Goal: Information Seeking & Learning: Learn about a topic

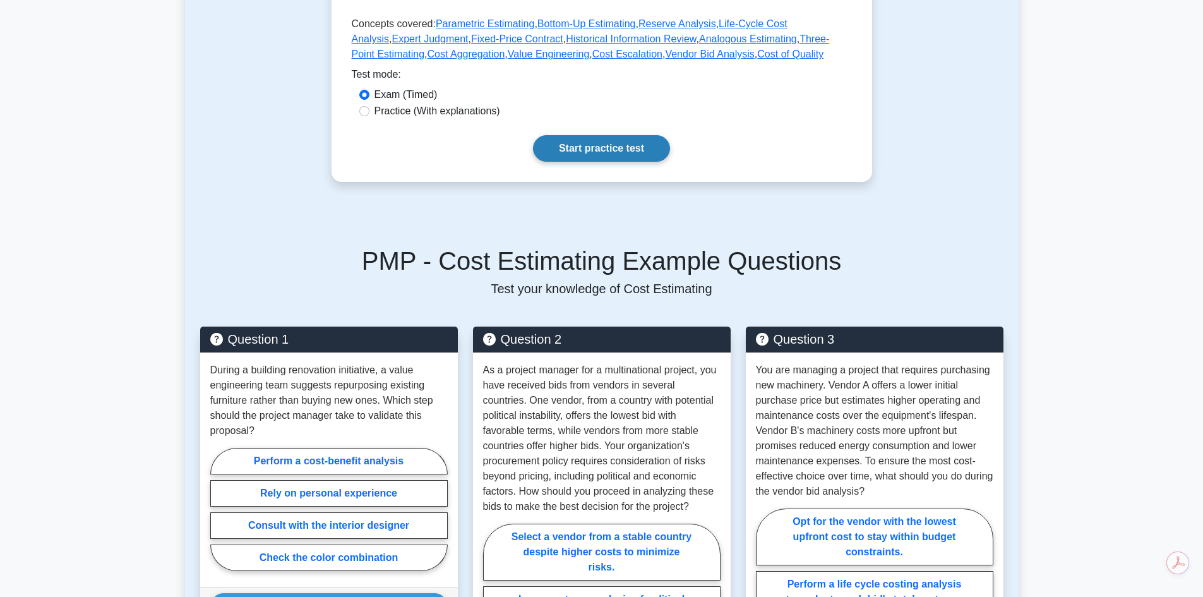
scroll to position [567, 0]
click at [587, 135] on link "Start practice test" at bounding box center [601, 148] width 137 height 27
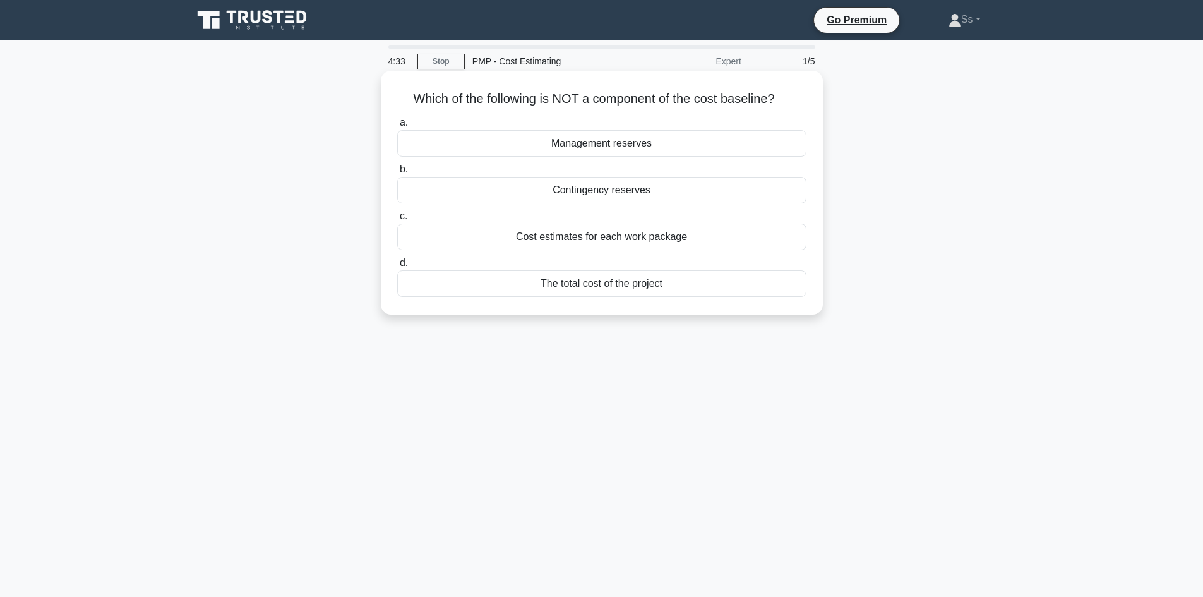
click at [573, 285] on div "The total cost of the project" at bounding box center [601, 283] width 409 height 27
click at [397, 267] on input "d. The total cost of the project" at bounding box center [397, 263] width 0 height 8
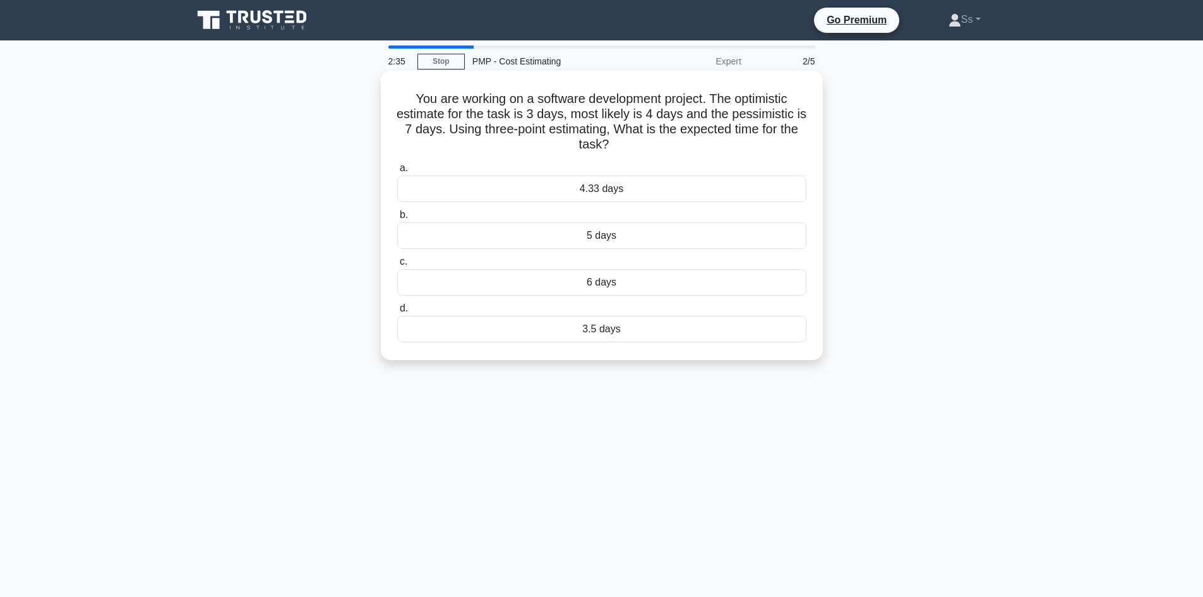
click at [654, 186] on div "4.33 days" at bounding box center [601, 189] width 409 height 27
click at [397, 172] on input "a. 4.33 days" at bounding box center [397, 168] width 0 height 8
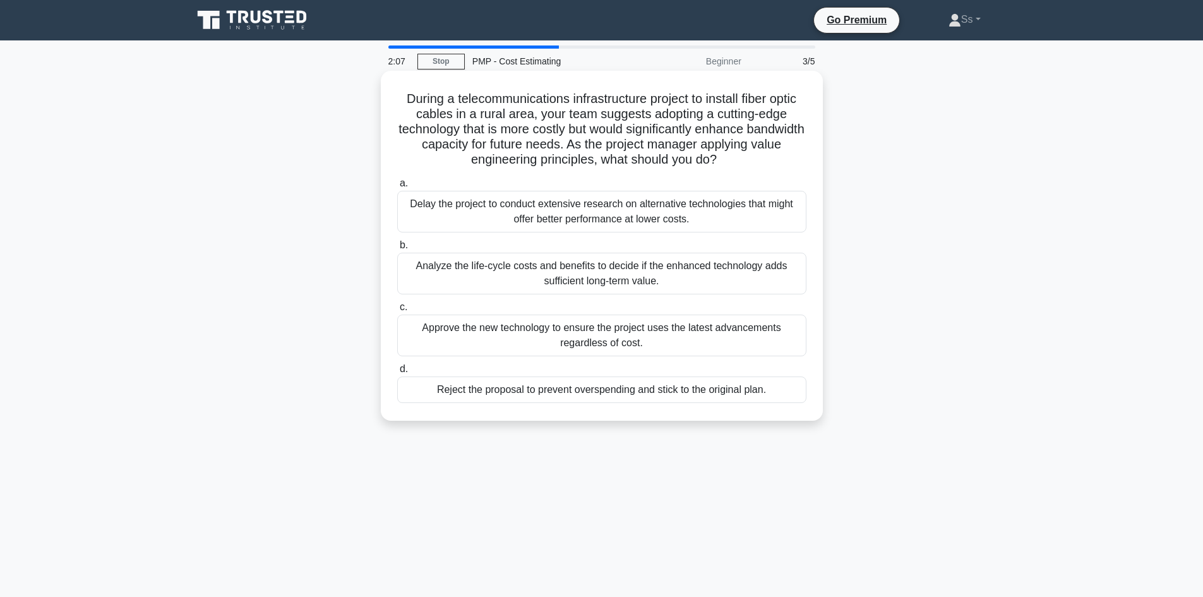
click at [636, 282] on div "Analyze the life-cycle costs and benefits to decide if the enhanced technology …" at bounding box center [601, 274] width 409 height 42
click at [397, 249] on input "b. Analyze the life-cycle costs and benefits to decide if the enhanced technolo…" at bounding box center [397, 245] width 0 height 8
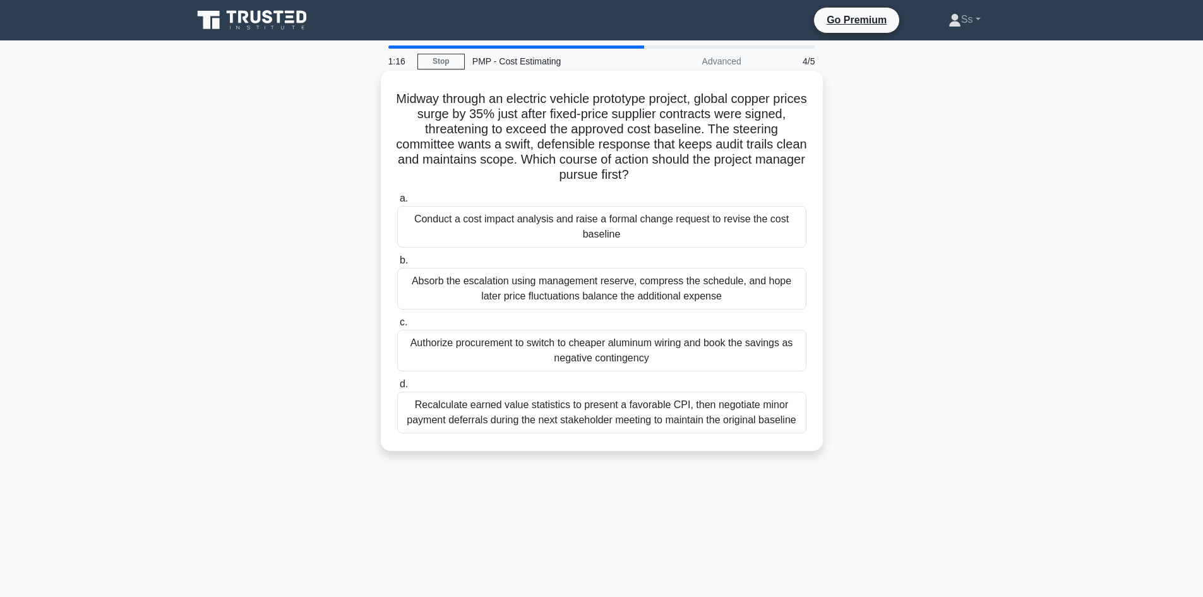
click at [611, 236] on div "Conduct a cost impact analysis and raise a formal change request to revise the …" at bounding box center [601, 227] width 409 height 42
click at [397, 203] on input "a. Conduct a cost impact analysis and raise a formal change request to revise t…" at bounding box center [397, 199] width 0 height 8
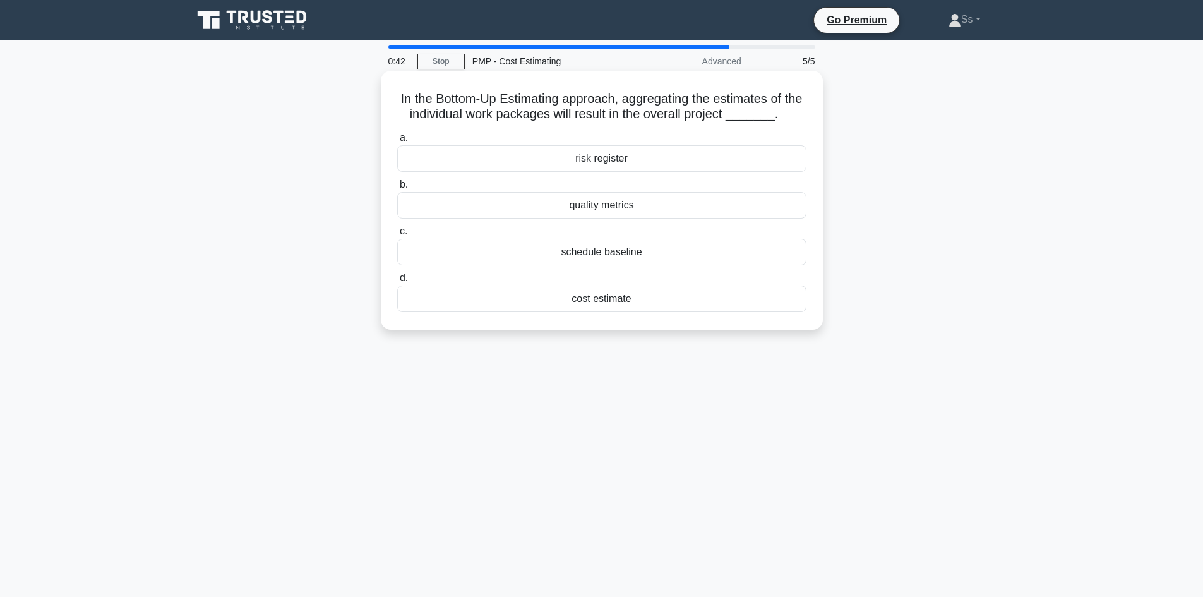
click at [572, 303] on div "cost estimate" at bounding box center [601, 298] width 409 height 27
click at [397, 282] on input "d. cost estimate" at bounding box center [397, 278] width 0 height 8
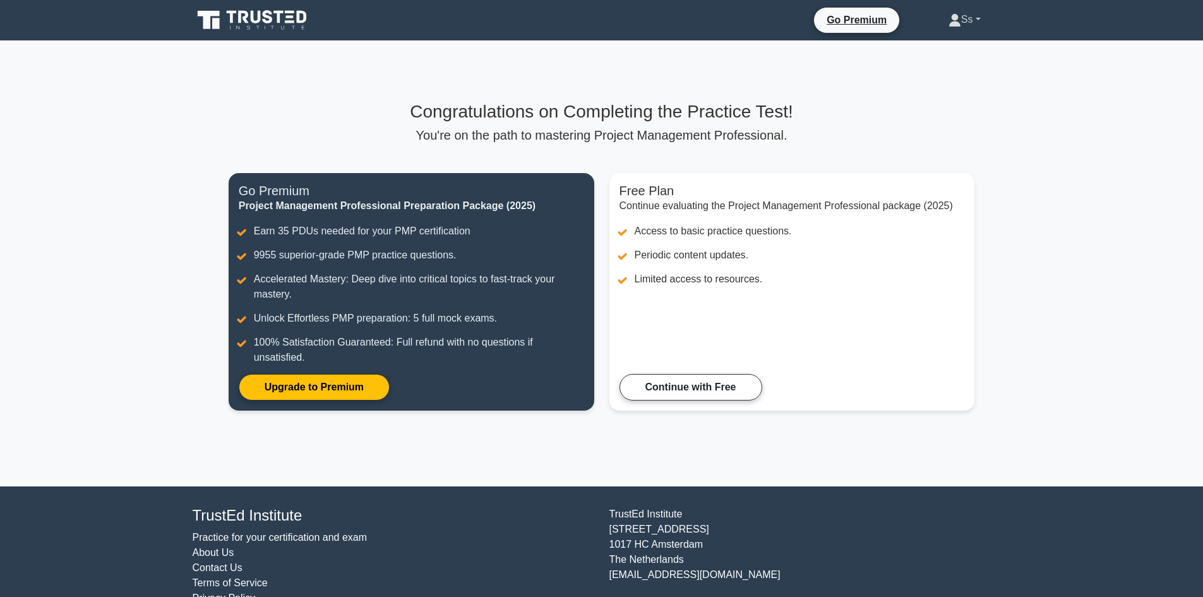
click at [978, 21] on link "Ss" at bounding box center [964, 19] width 93 height 25
click at [932, 49] on link "Profile" at bounding box center [969, 49] width 100 height 20
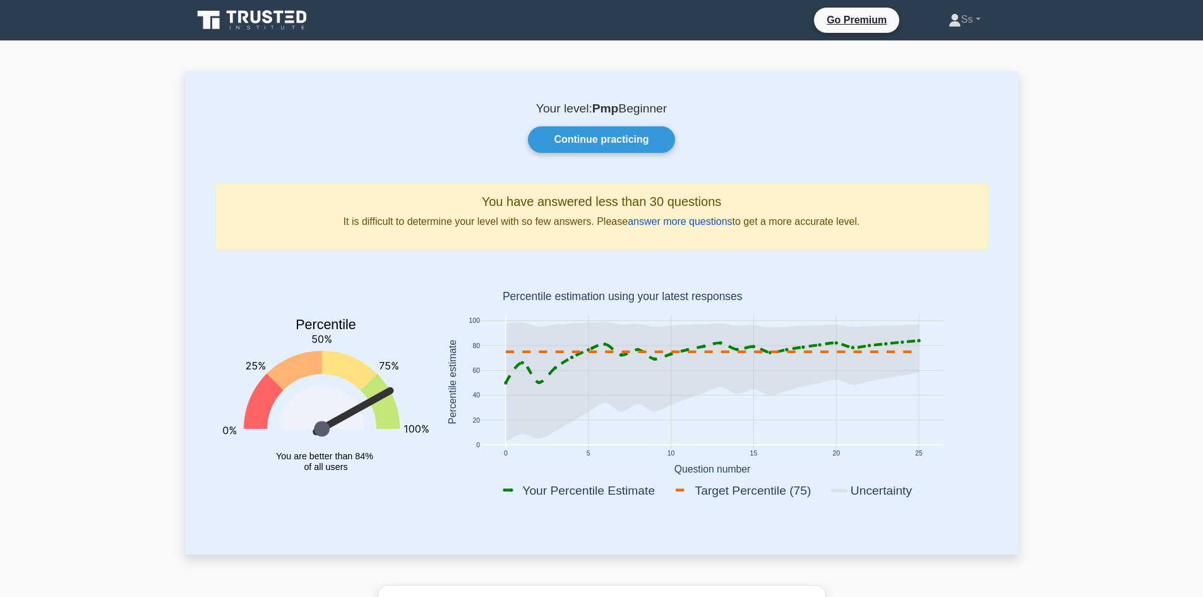
click at [674, 220] on link "answer more questions" at bounding box center [680, 221] width 104 height 11
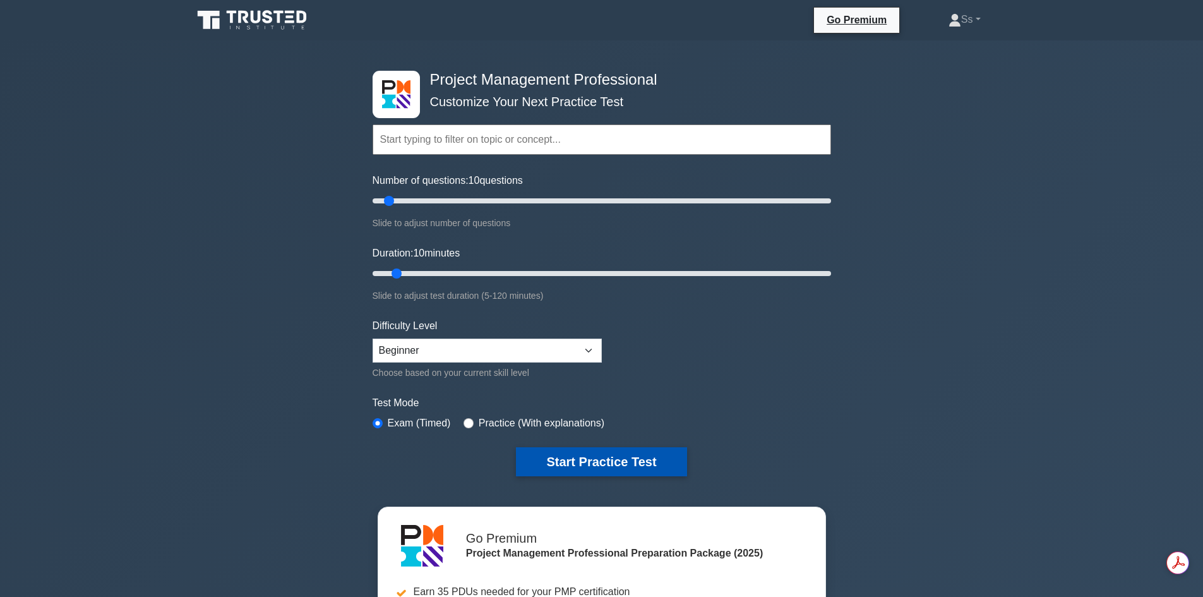
click at [589, 452] on button "Start Practice Test" at bounding box center [601, 461] width 171 height 29
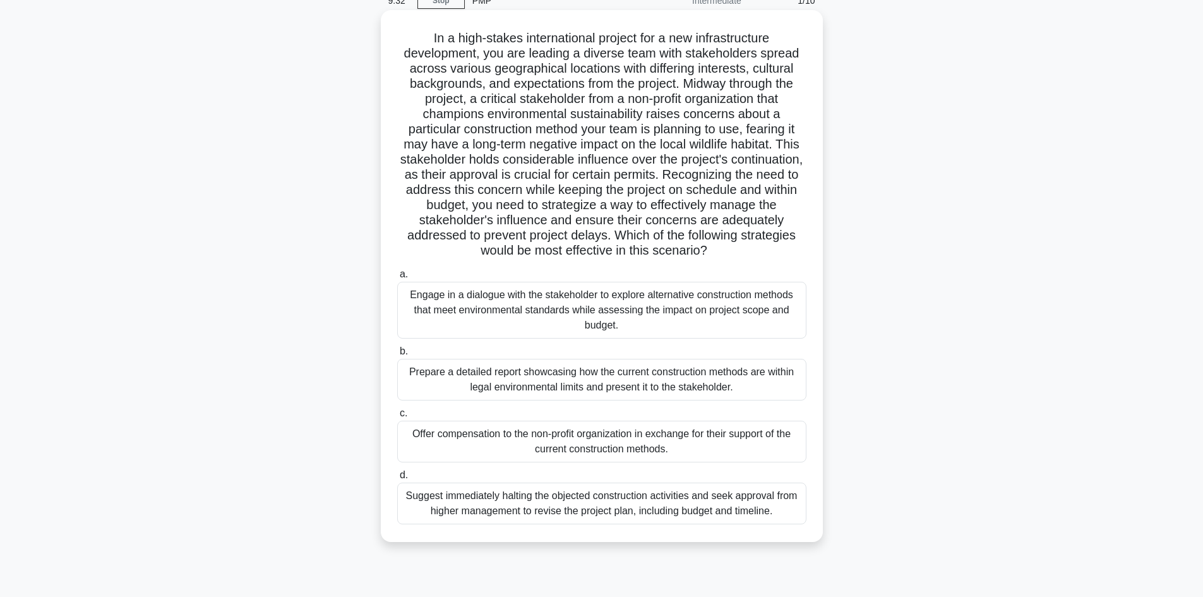
scroll to position [62, 0]
click at [553, 380] on div "Prepare a detailed report showcasing how the current construction methods are w…" at bounding box center [601, 378] width 409 height 42
click at [397, 354] on input "b. Prepare a detailed report showcasing how the current construction methods ar…" at bounding box center [397, 350] width 0 height 8
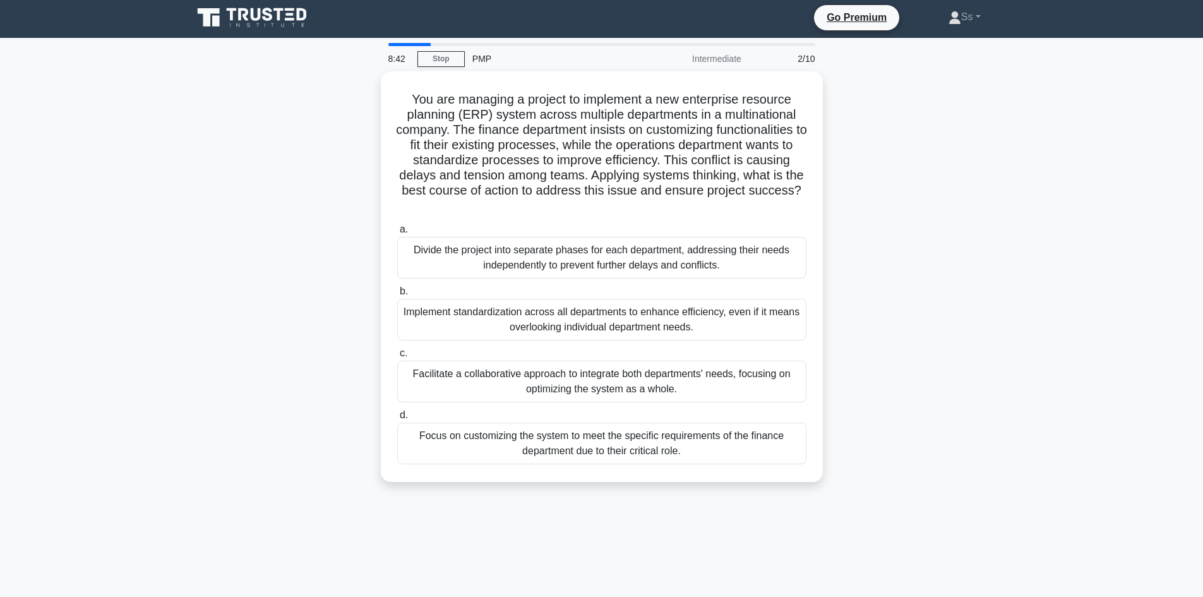
scroll to position [0, 0]
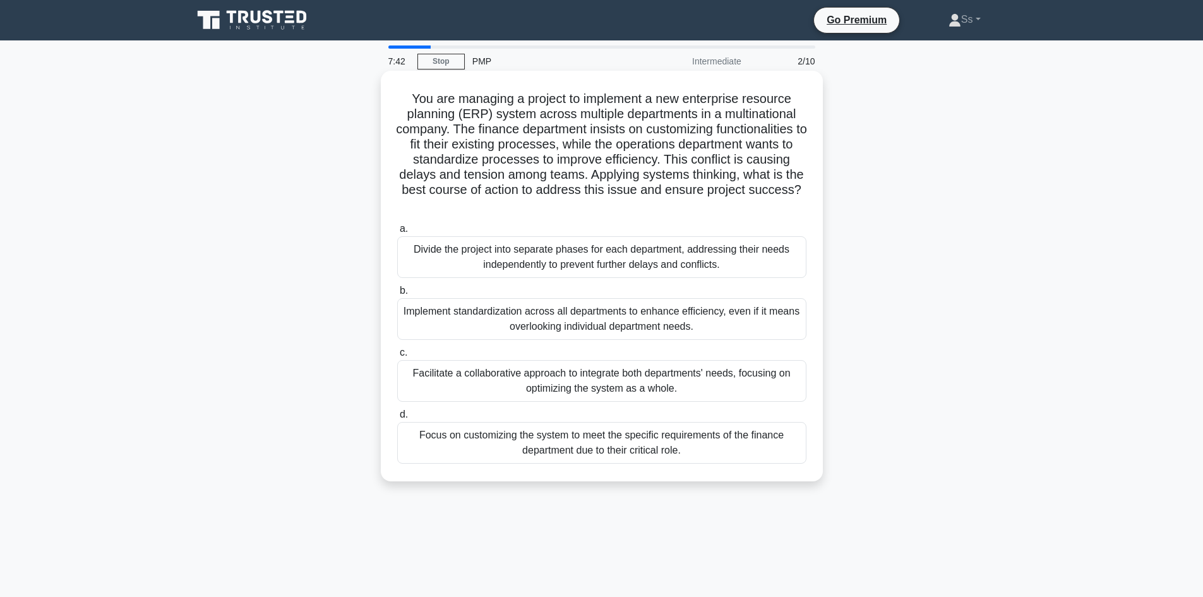
click at [605, 379] on div "Facilitate a collaborative approach to integrate both departments' needs, focus…" at bounding box center [601, 381] width 409 height 42
click at [397, 357] on input "c. Facilitate a collaborative approach to integrate both departments' needs, fo…" at bounding box center [397, 353] width 0 height 8
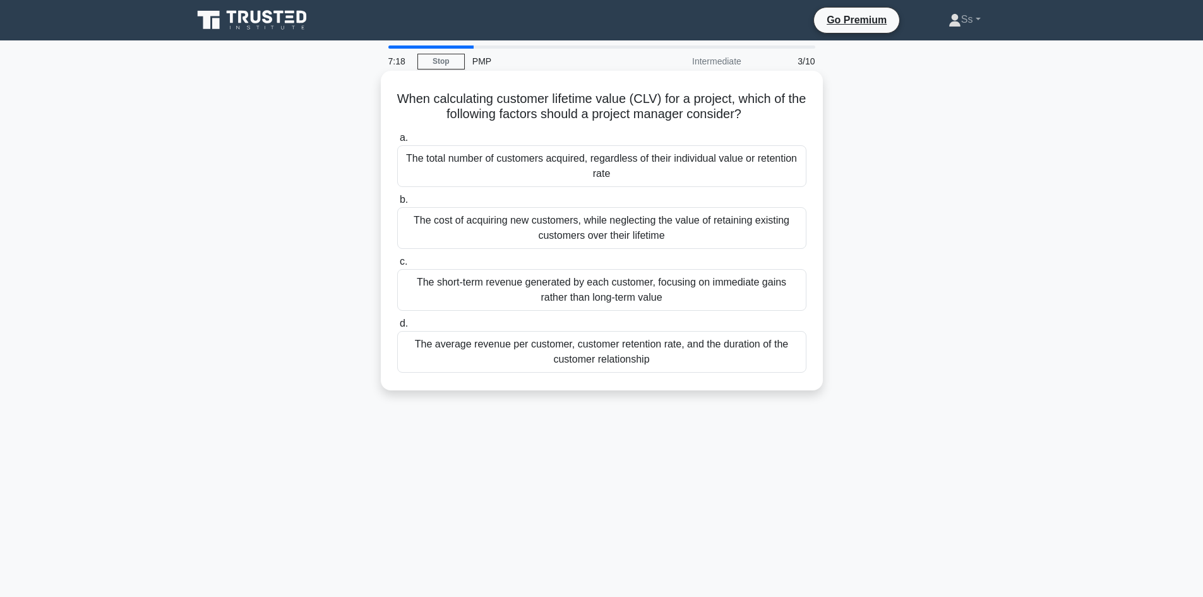
click at [605, 363] on div "The average revenue per customer, customer retention rate, and the duration of …" at bounding box center [601, 352] width 409 height 42
click at [397, 328] on input "d. The average revenue per customer, customer retention rate, and the duration …" at bounding box center [397, 324] width 0 height 8
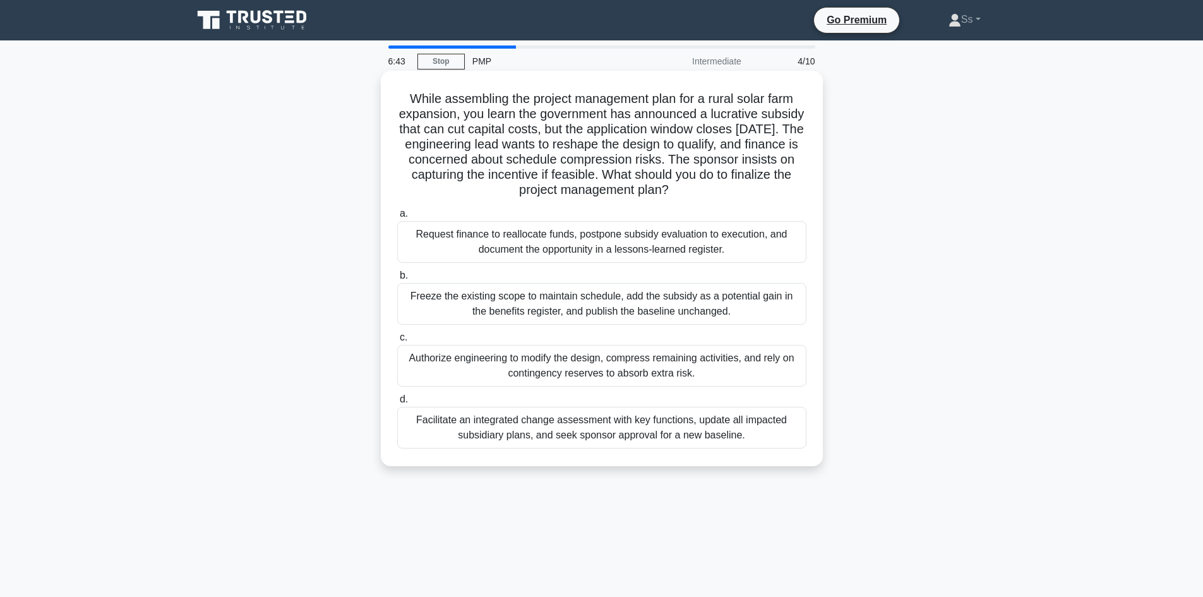
click at [693, 434] on div "Facilitate an integrated change assessment with key functions, update all impac…" at bounding box center [601, 428] width 409 height 42
click at [397, 404] on input "d. Facilitate an integrated change assessment with key functions, update all im…" at bounding box center [397, 399] width 0 height 8
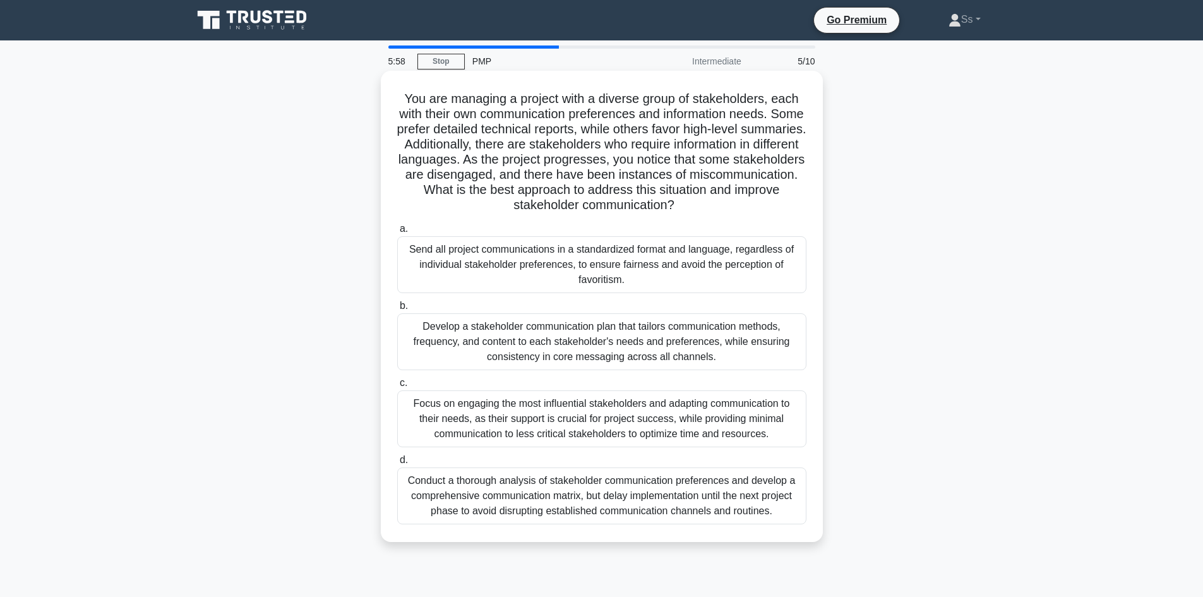
click at [606, 335] on div "Develop a stakeholder communication plan that tailors communication methods, fr…" at bounding box center [601, 341] width 409 height 57
click at [397, 310] on input "b. Develop a stakeholder communication plan that tailors communication methods,…" at bounding box center [397, 306] width 0 height 8
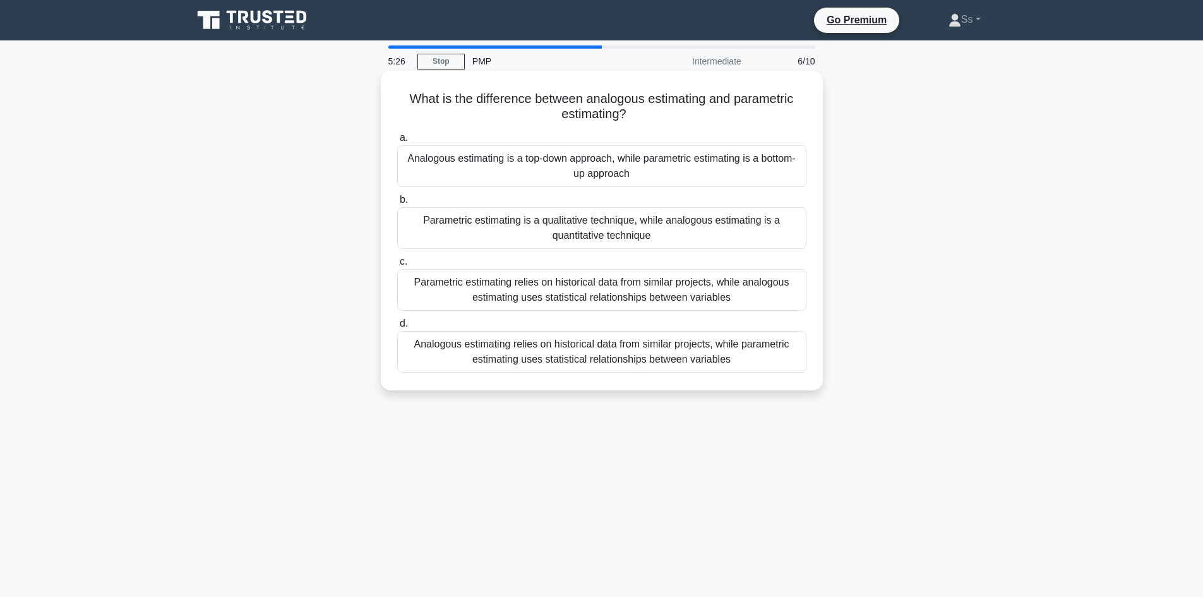
click at [568, 282] on div "Parametric estimating relies on historical data from similar projects, while an…" at bounding box center [601, 290] width 409 height 42
click at [397, 266] on input "c. Parametric estimating relies on historical data from similar projects, while…" at bounding box center [397, 262] width 0 height 8
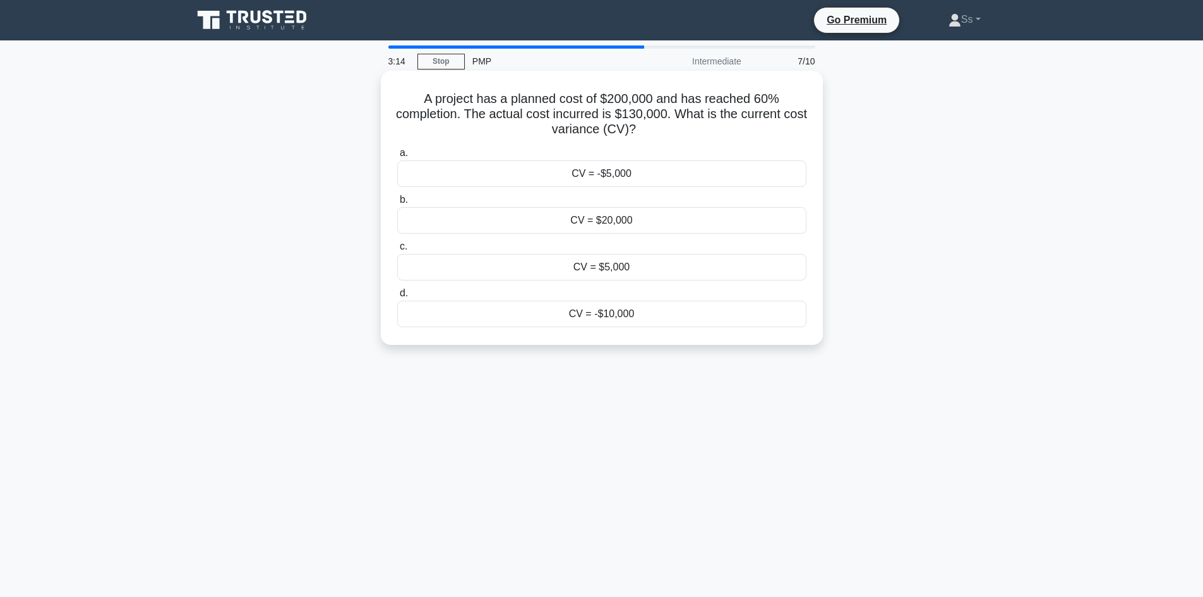
click at [575, 301] on div "CV = -$10,000" at bounding box center [601, 314] width 409 height 27
click at [397, 297] on input "d. CV = -$10,000" at bounding box center [397, 293] width 0 height 8
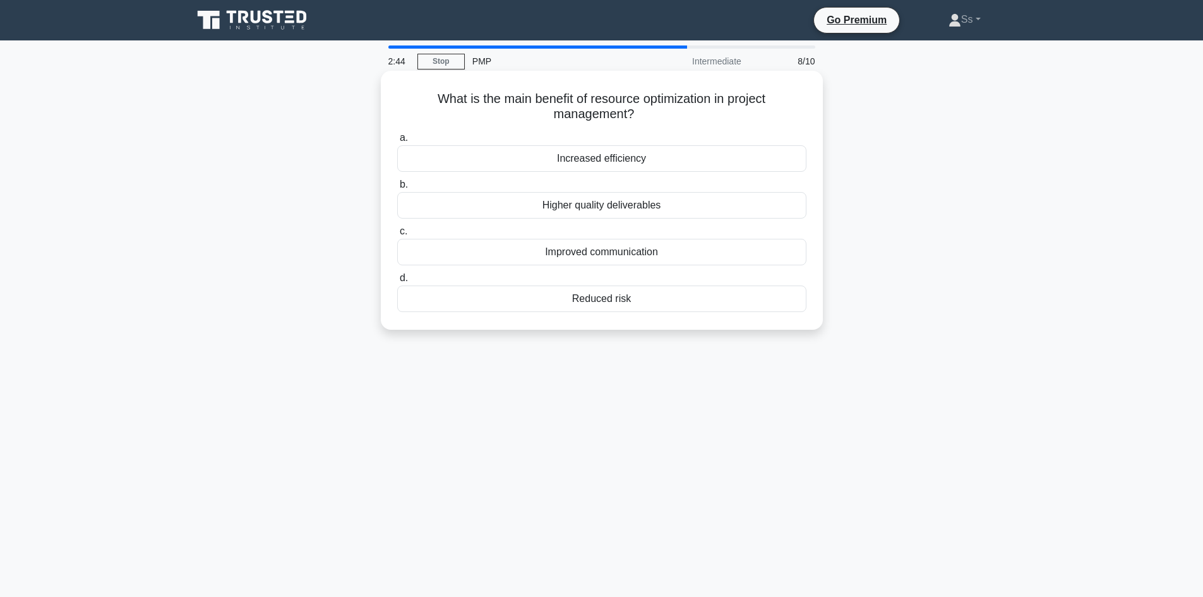
click at [585, 160] on div "Increased efficiency" at bounding box center [601, 158] width 409 height 27
click at [397, 142] on input "a. Increased efficiency" at bounding box center [397, 138] width 0 height 8
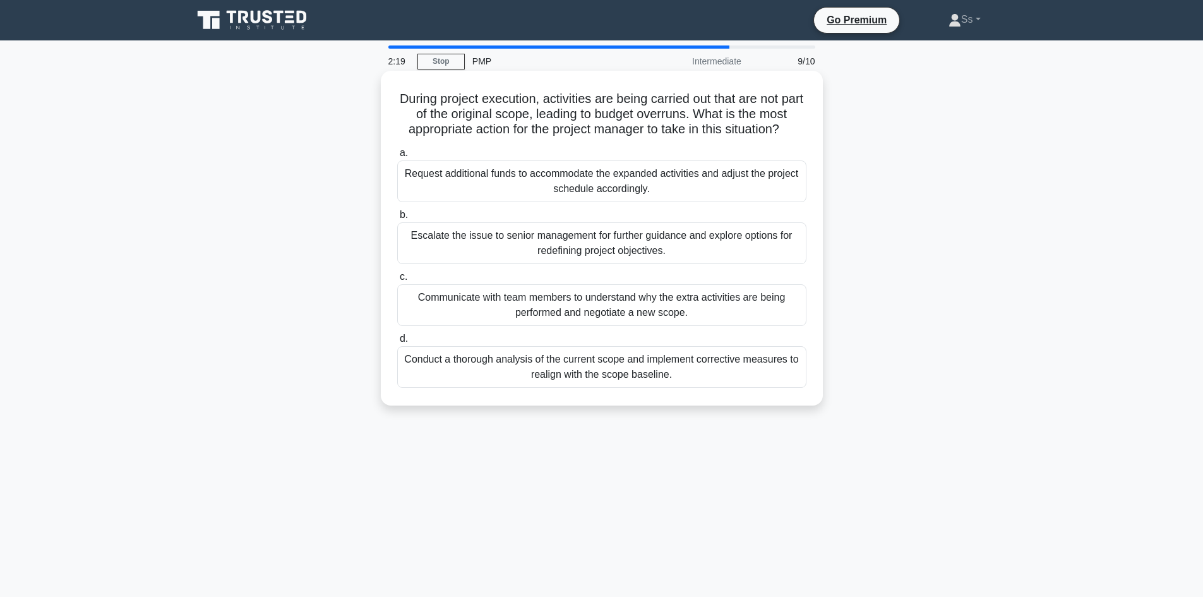
click at [658, 372] on div "Conduct a thorough analysis of the current scope and implement corrective measu…" at bounding box center [601, 367] width 409 height 42
click at [397, 343] on input "d. Conduct a thorough analysis of the current scope and implement corrective me…" at bounding box center [397, 339] width 0 height 8
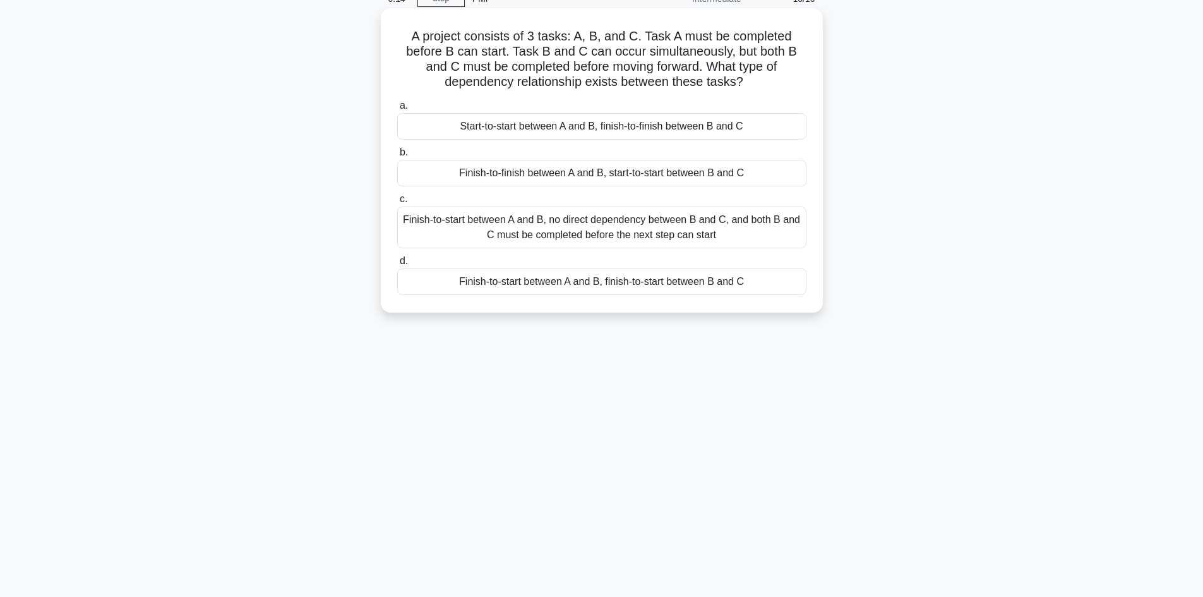
click at [606, 234] on div "Finish-to-start between A and B, no direct dependency between B and C, and both…" at bounding box center [601, 228] width 409 height 42
click at [397, 203] on input "c. Finish-to-start between A and B, no direct dependency between B and C, and b…" at bounding box center [397, 199] width 0 height 8
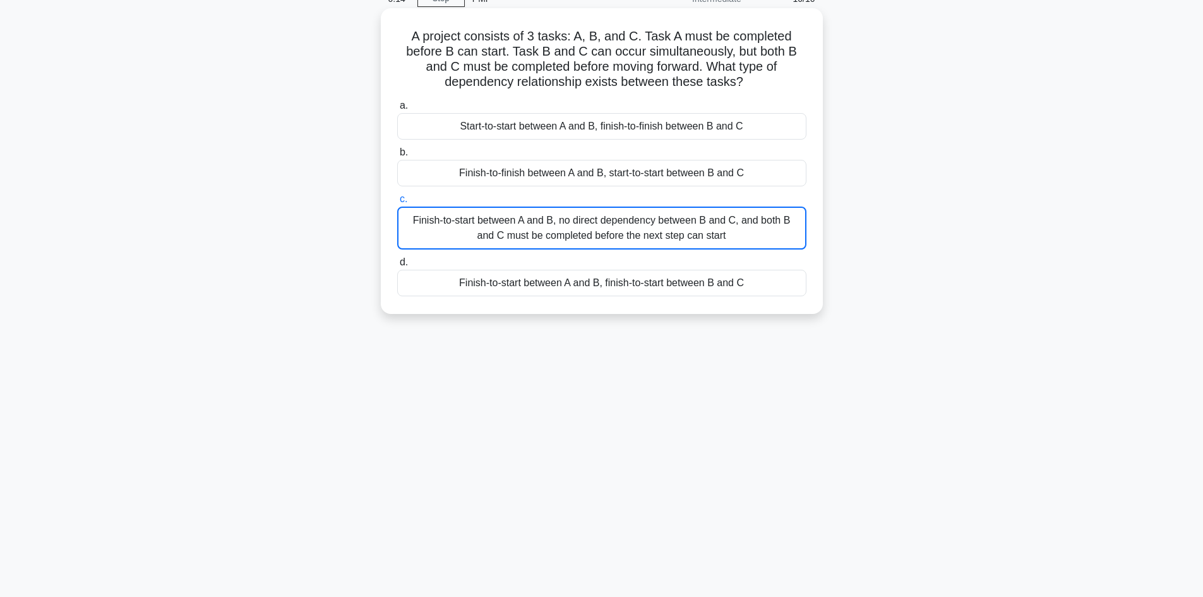
scroll to position [63, 0]
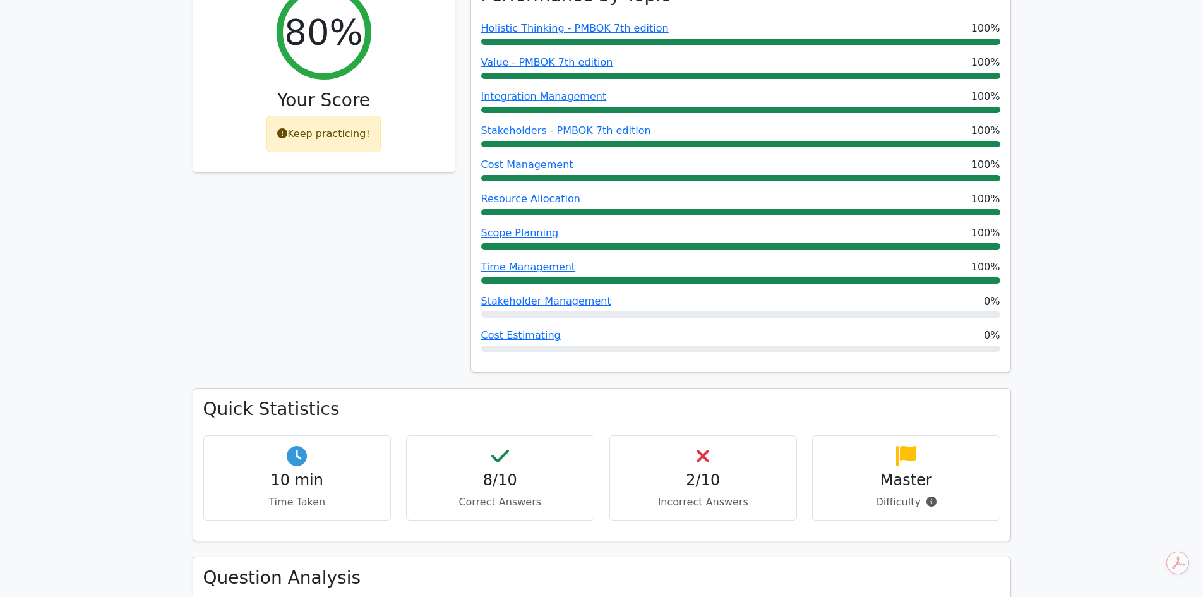
scroll to position [558, 0]
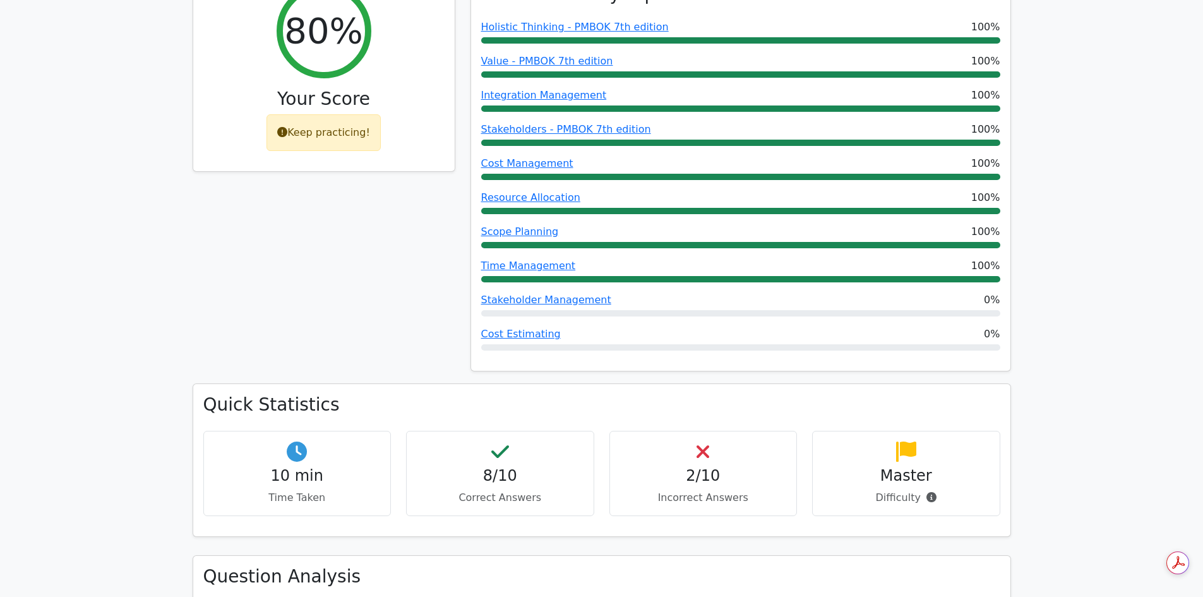
click at [692, 431] on div "2/10 Incorrect Answers" at bounding box center [703, 473] width 188 height 85
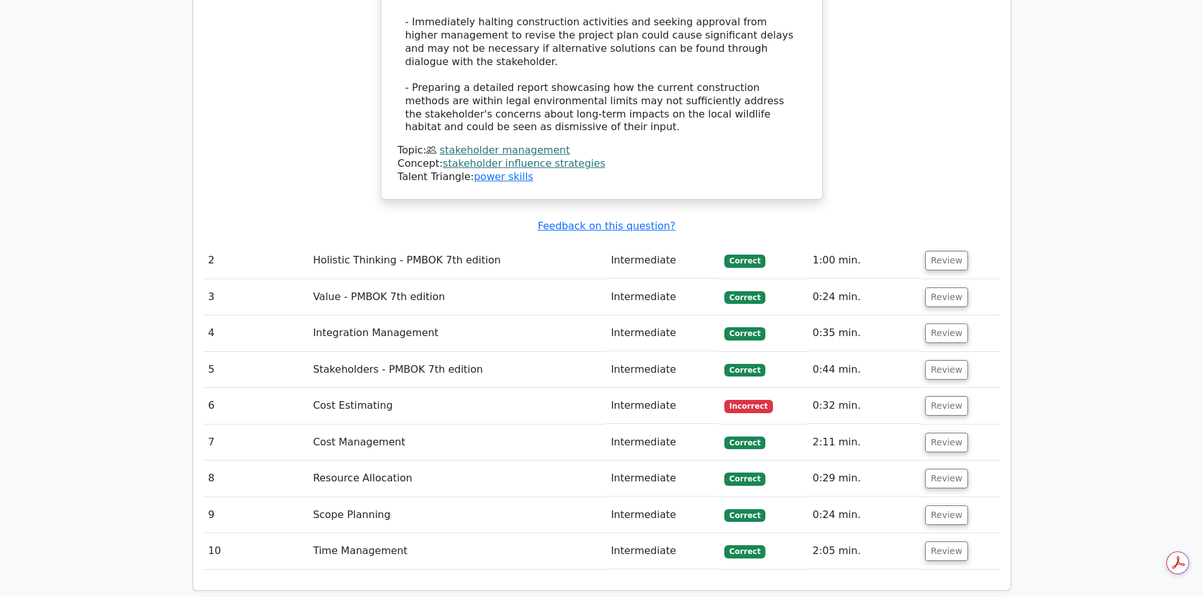
scroll to position [2072, 0]
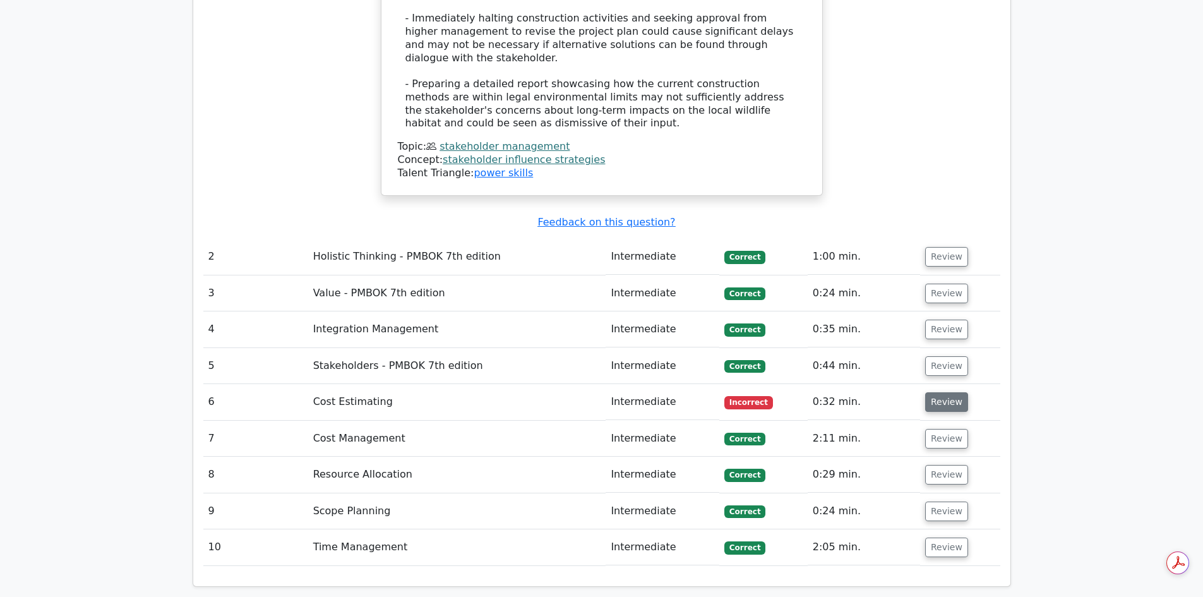
click at [937, 392] on button "Review" at bounding box center [946, 402] width 43 height 20
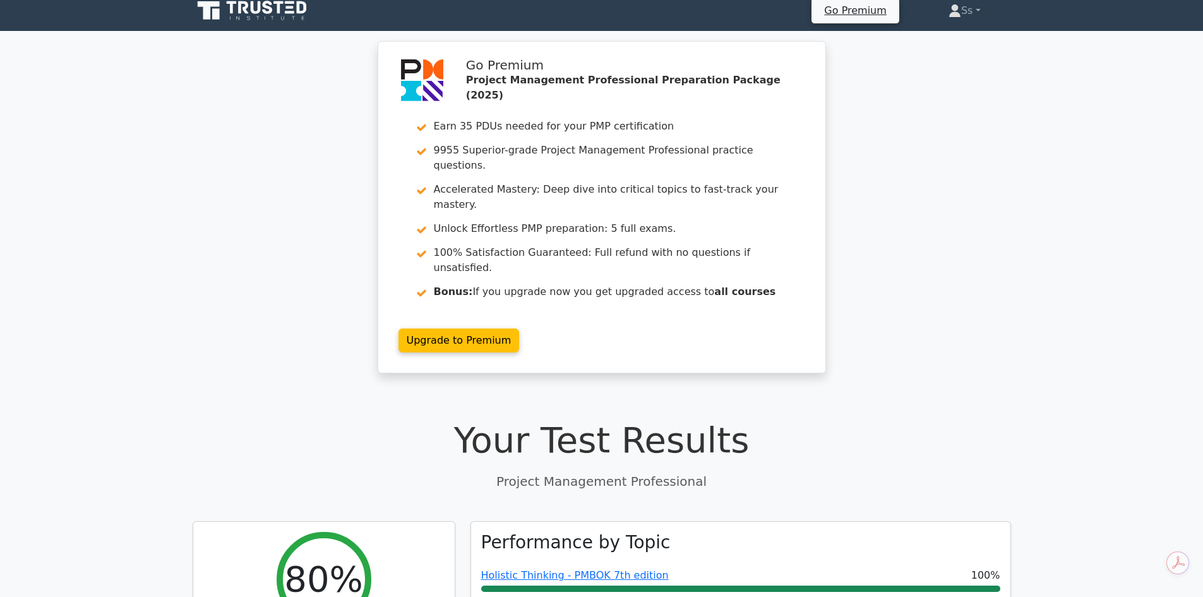
scroll to position [0, 0]
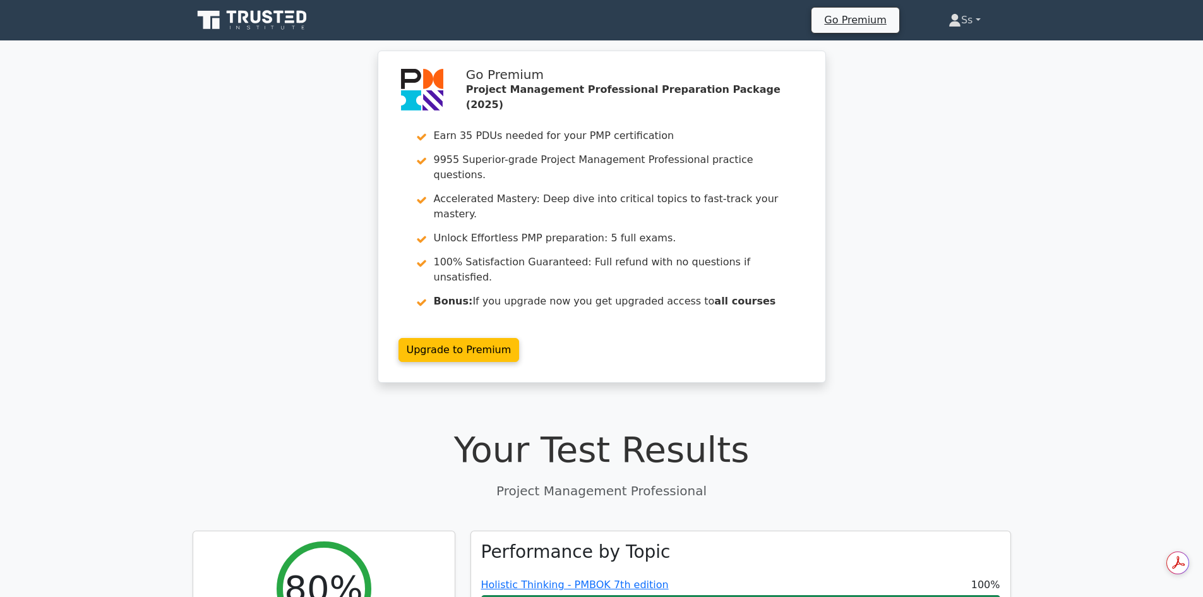
click at [985, 20] on link "Ss" at bounding box center [964, 20] width 93 height 25
click at [933, 44] on link "Profile" at bounding box center [969, 50] width 100 height 20
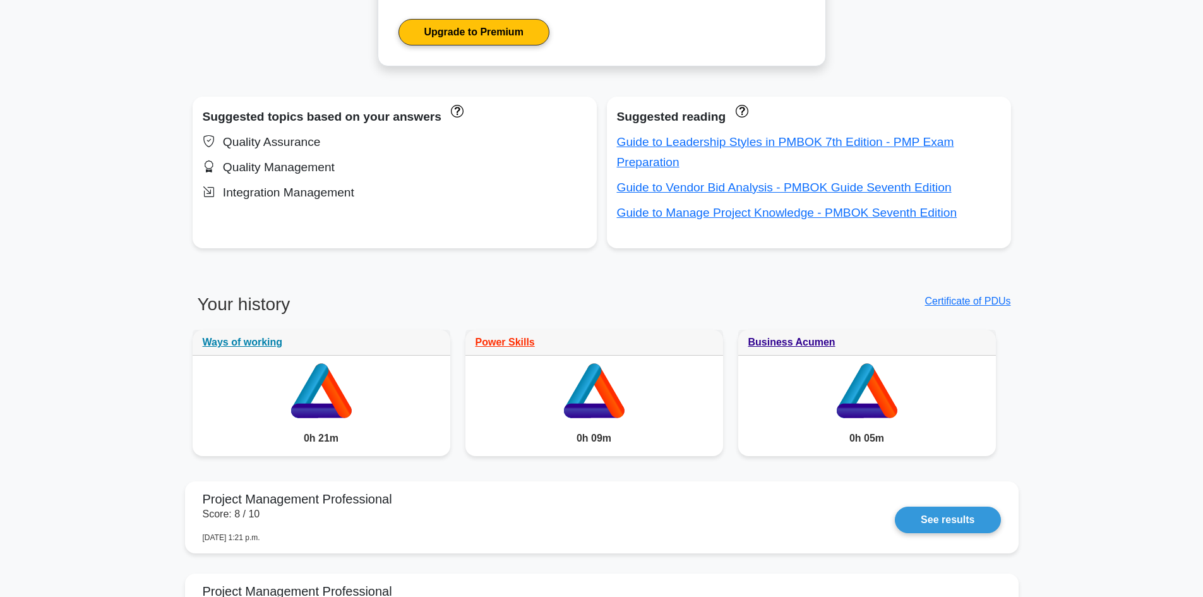
scroll to position [731, 0]
click at [1153, 502] on main "Your level: Pmp Advanced Continue practicing Percentile You are better than 86%…" at bounding box center [601, 271] width 1203 height 1924
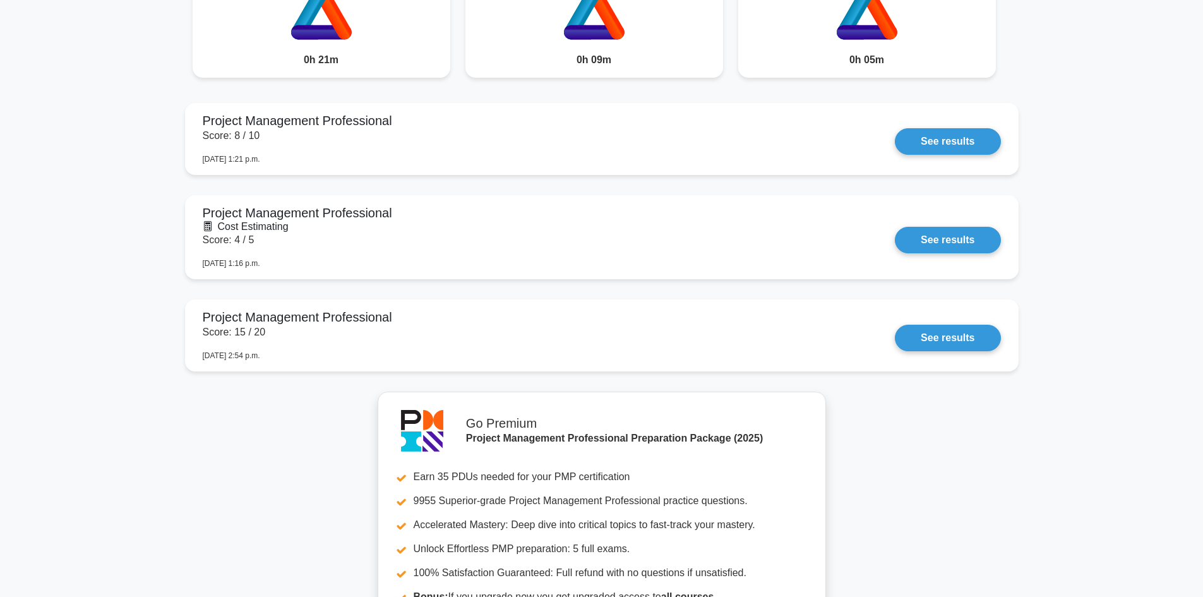
scroll to position [1110, 0]
click at [958, 243] on link "See results" at bounding box center [947, 236] width 105 height 27
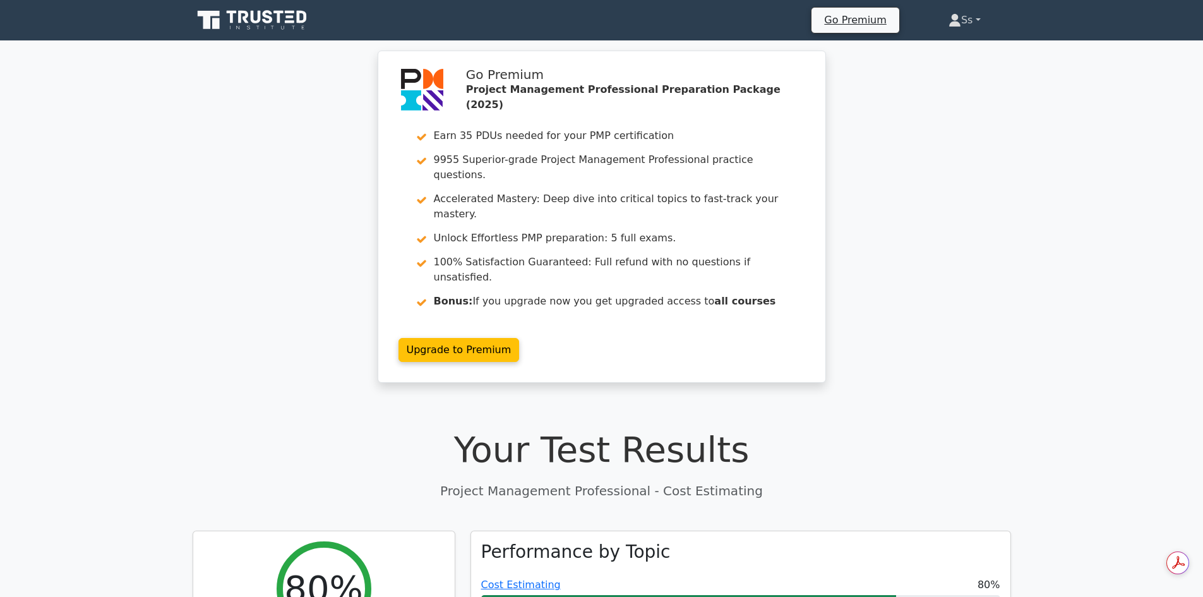
click at [970, 13] on link "Ss" at bounding box center [964, 20] width 93 height 25
click at [937, 49] on link "Profile" at bounding box center [969, 50] width 100 height 20
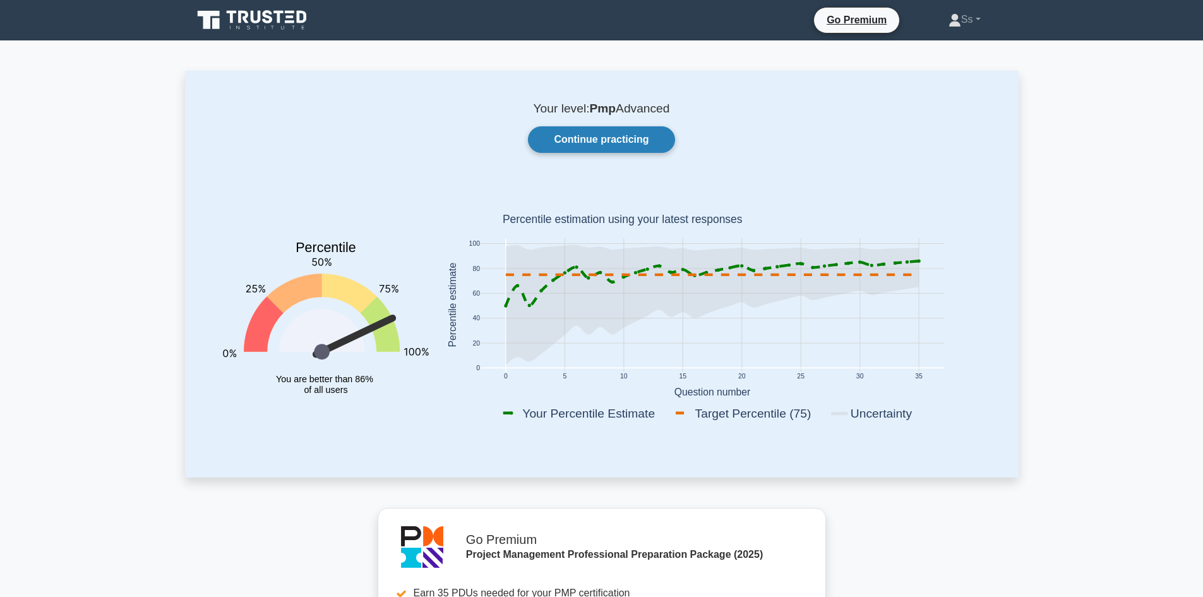
click at [573, 145] on link "Continue practicing" at bounding box center [601, 139] width 147 height 27
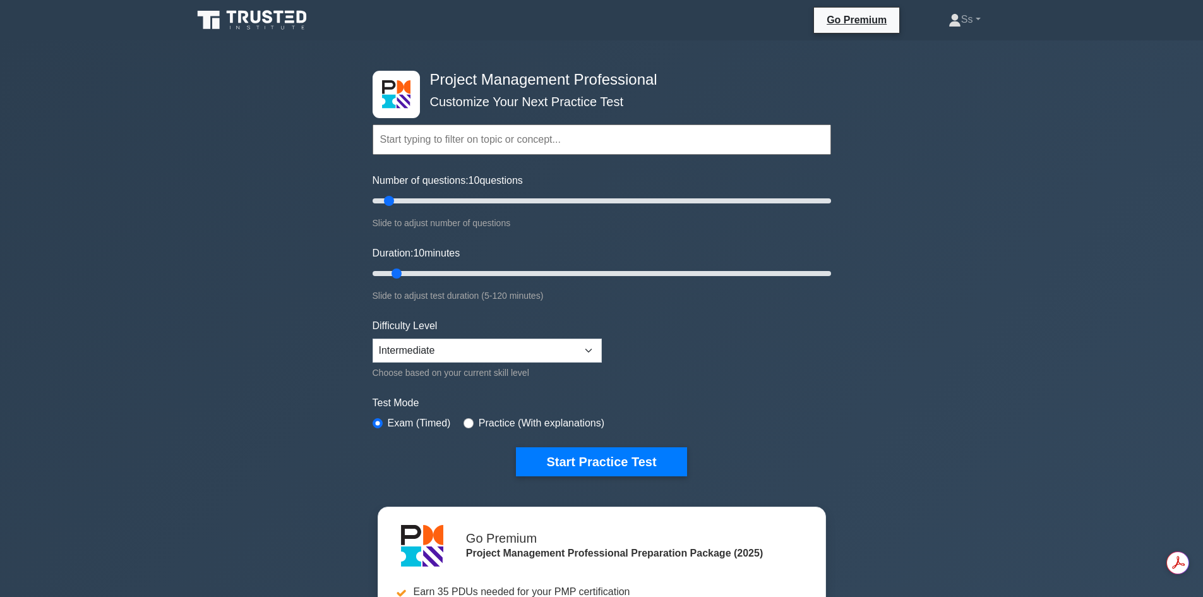
click at [1058, 402] on div "Project Management Professional Customize Your Next Practice Test Topics Scope …" at bounding box center [601, 425] width 1203 height 770
click at [596, 448] on button "Start Practice Test" at bounding box center [601, 461] width 171 height 29
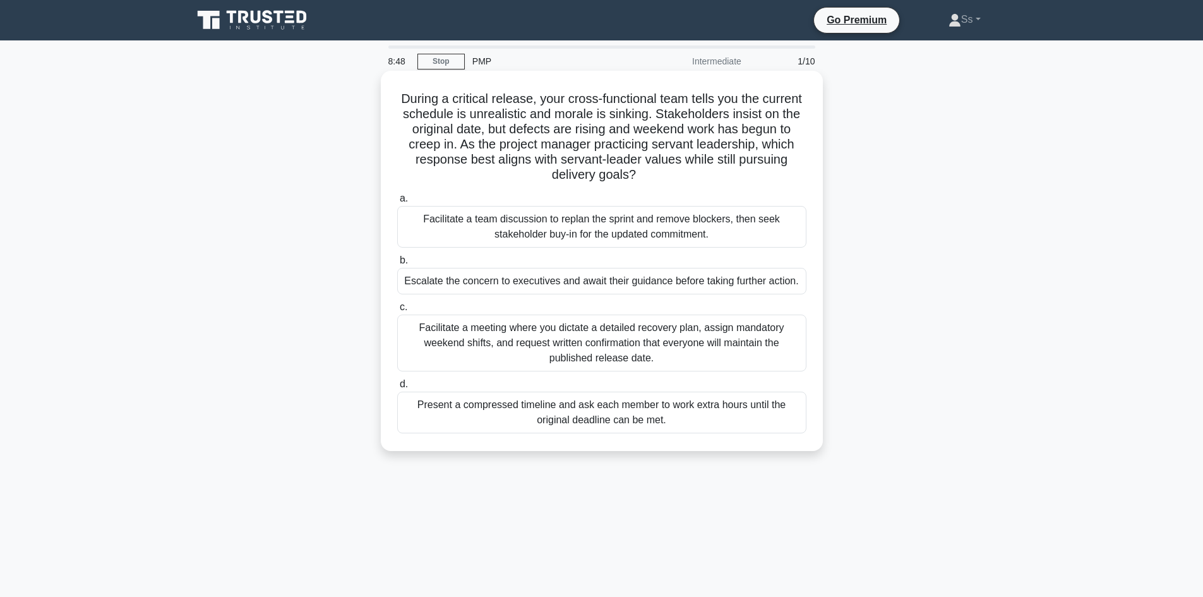
click at [563, 220] on div "Facilitate a team discussion to replan the sprint and remove blockers, then see…" at bounding box center [601, 227] width 409 height 42
click at [397, 203] on input "a. Facilitate a team discussion to replan the sprint and remove blockers, then …" at bounding box center [397, 199] width 0 height 8
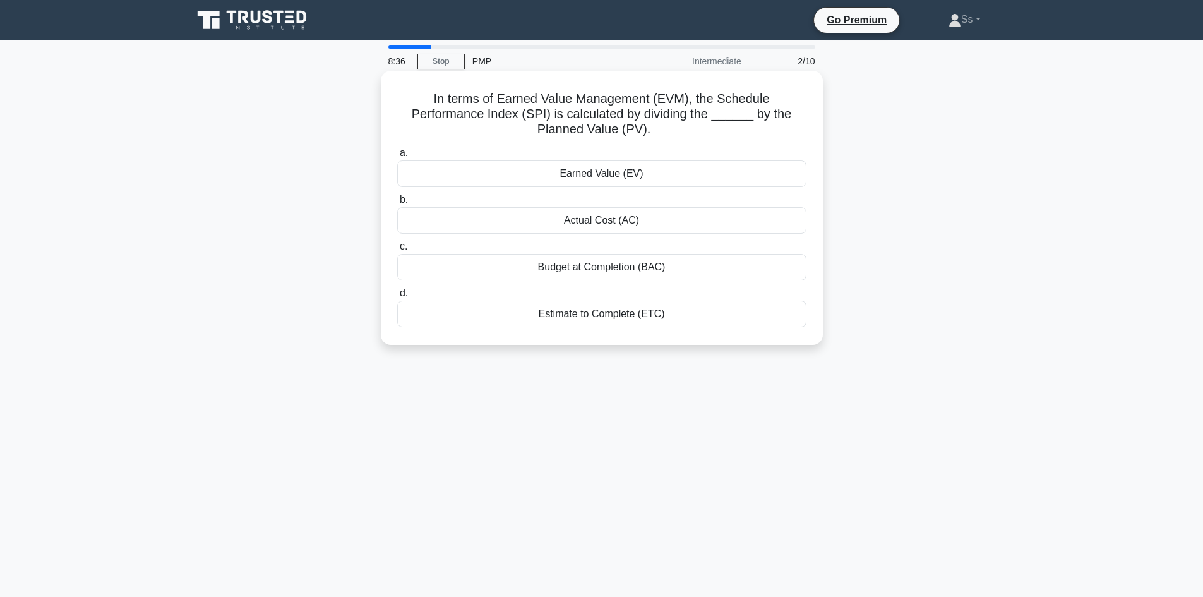
click at [602, 172] on div "Earned Value (EV)" at bounding box center [601, 173] width 409 height 27
click at [397, 157] on input "a. Earned Value (EV)" at bounding box center [397, 153] width 0 height 8
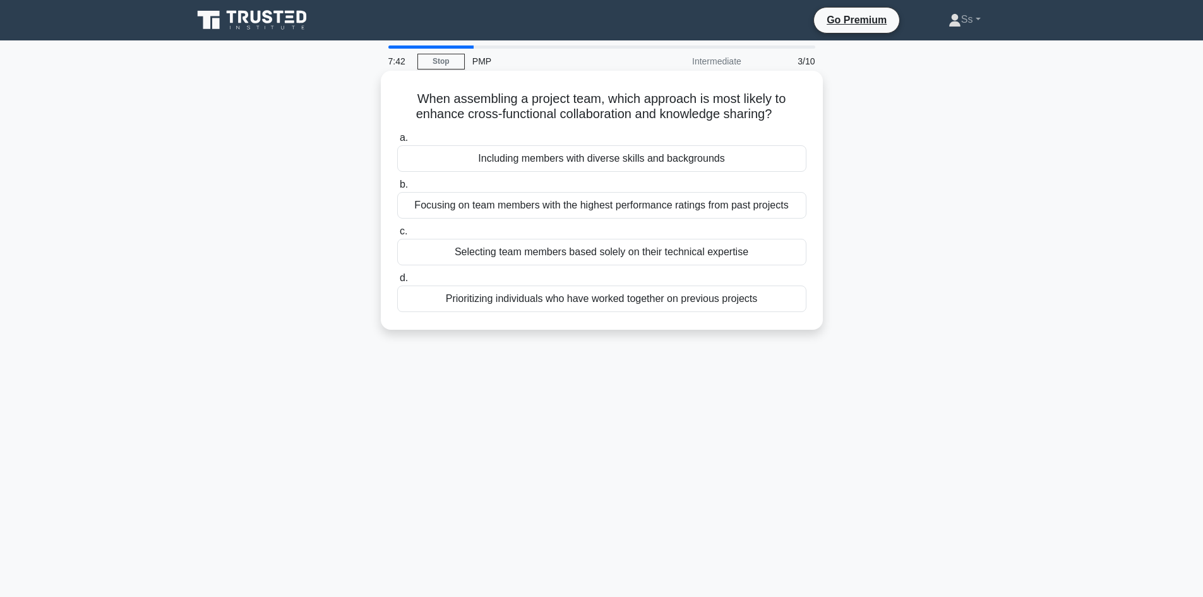
click at [627, 157] on div "Including members with diverse skills and backgrounds" at bounding box center [601, 158] width 409 height 27
click at [397, 142] on input "a. Including members with diverse skills and backgrounds" at bounding box center [397, 138] width 0 height 8
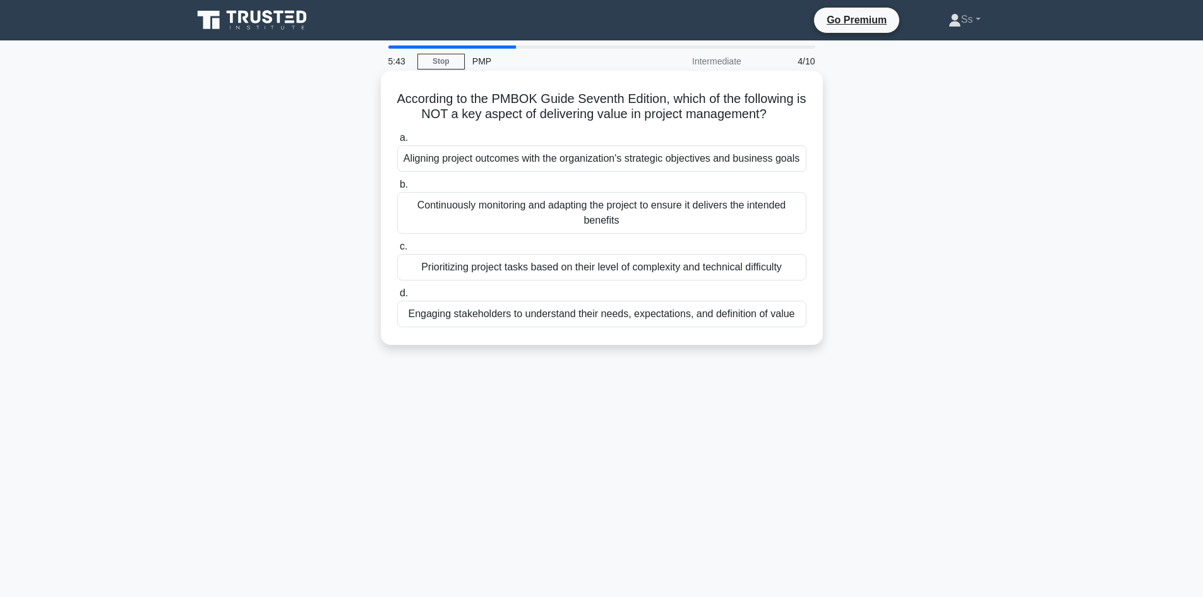
click at [509, 268] on div "Prioritizing project tasks based on their level of complexity and technical dif…" at bounding box center [601, 267] width 409 height 27
click at [397, 251] on input "c. Prioritizing project tasks based on their level of complexity and technical …" at bounding box center [397, 246] width 0 height 8
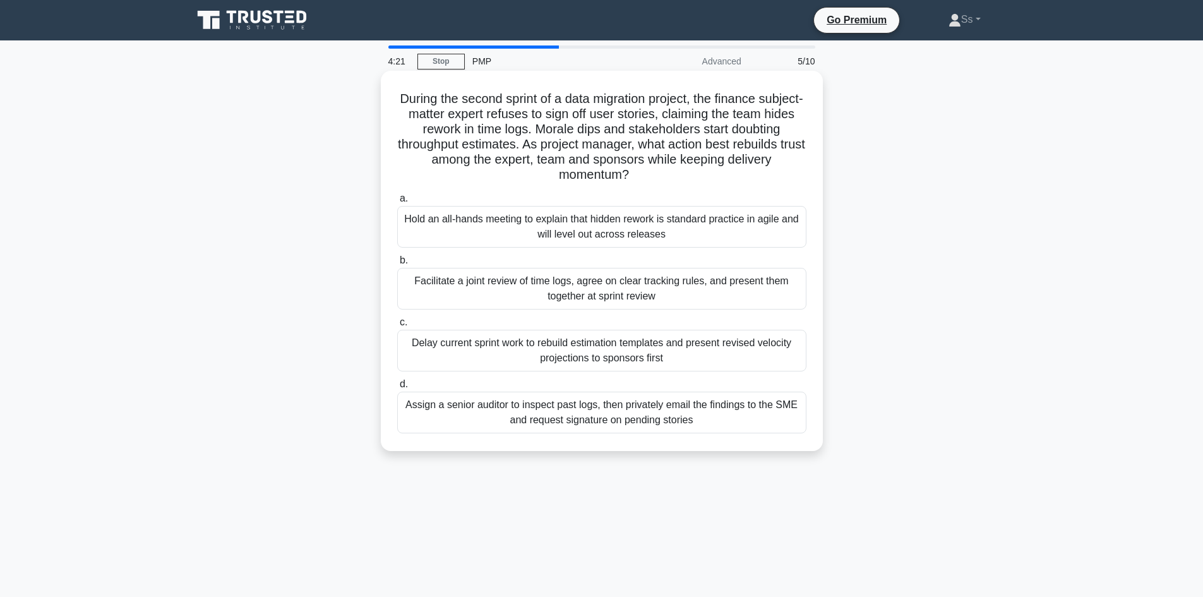
click at [532, 290] on div "Facilitate a joint review of time logs, agree on clear tracking rules, and pres…" at bounding box center [601, 289] width 409 height 42
click at [397, 265] on input "b. Facilitate a joint review of time logs, agree on clear tracking rules, and p…" at bounding box center [397, 260] width 0 height 8
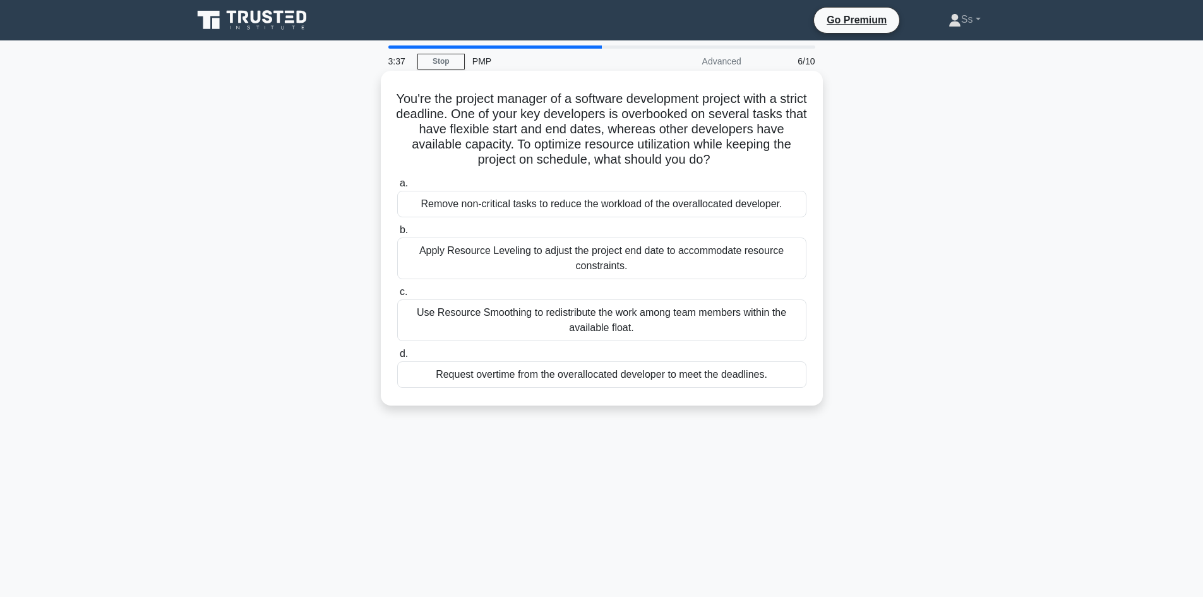
click at [626, 314] on div "Use Resource Smoothing to redistribute the work among team members within the a…" at bounding box center [601, 320] width 409 height 42
click at [397, 296] on input "c. Use Resource Smoothing to redistribute the work among team members within th…" at bounding box center [397, 292] width 0 height 8
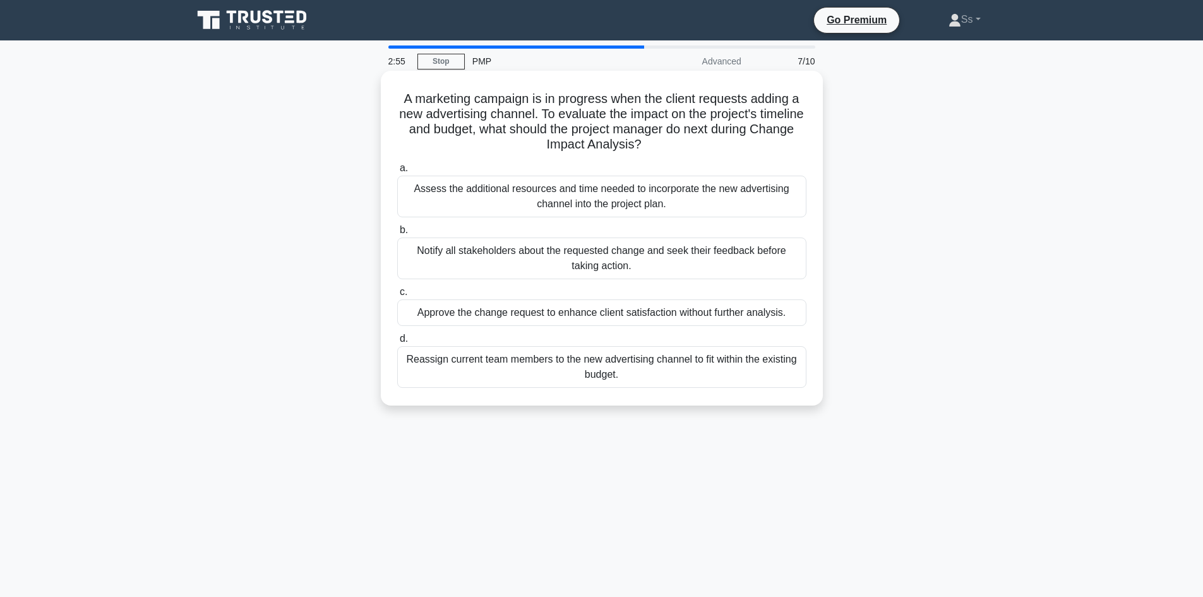
click at [613, 204] on div "Assess the additional resources and time needed to incorporate the new advertis…" at bounding box center [601, 197] width 409 height 42
click at [397, 172] on input "a. Assess the additional resources and time needed to incorporate the new adver…" at bounding box center [397, 168] width 0 height 8
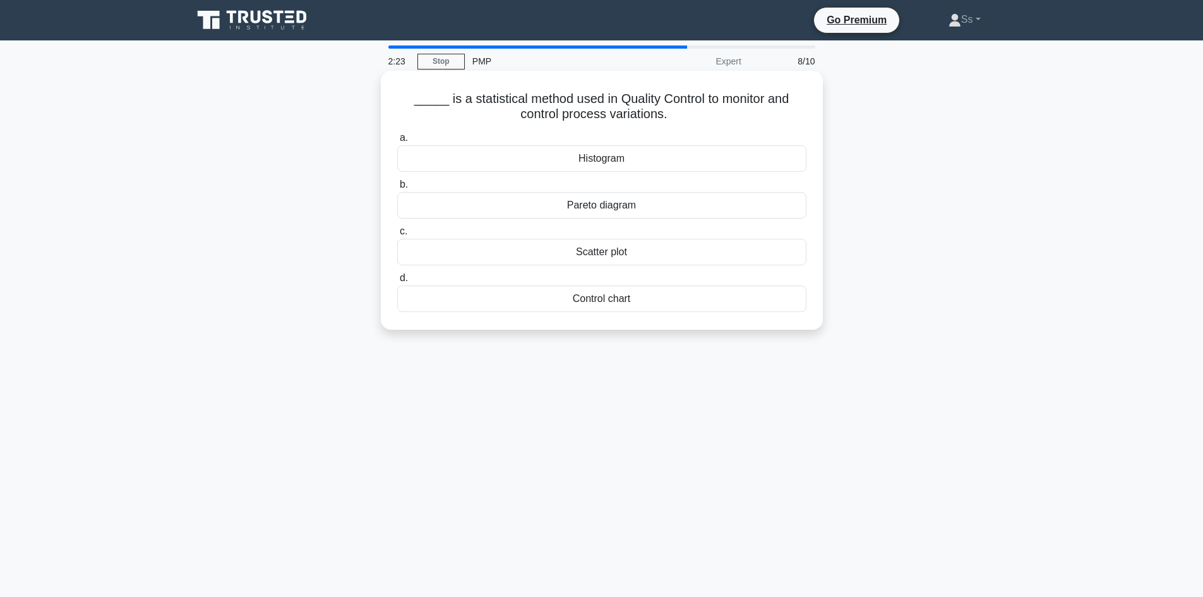
click at [581, 197] on div "Pareto diagram" at bounding box center [601, 205] width 409 height 27
click at [397, 189] on input "b. Pareto diagram" at bounding box center [397, 185] width 0 height 8
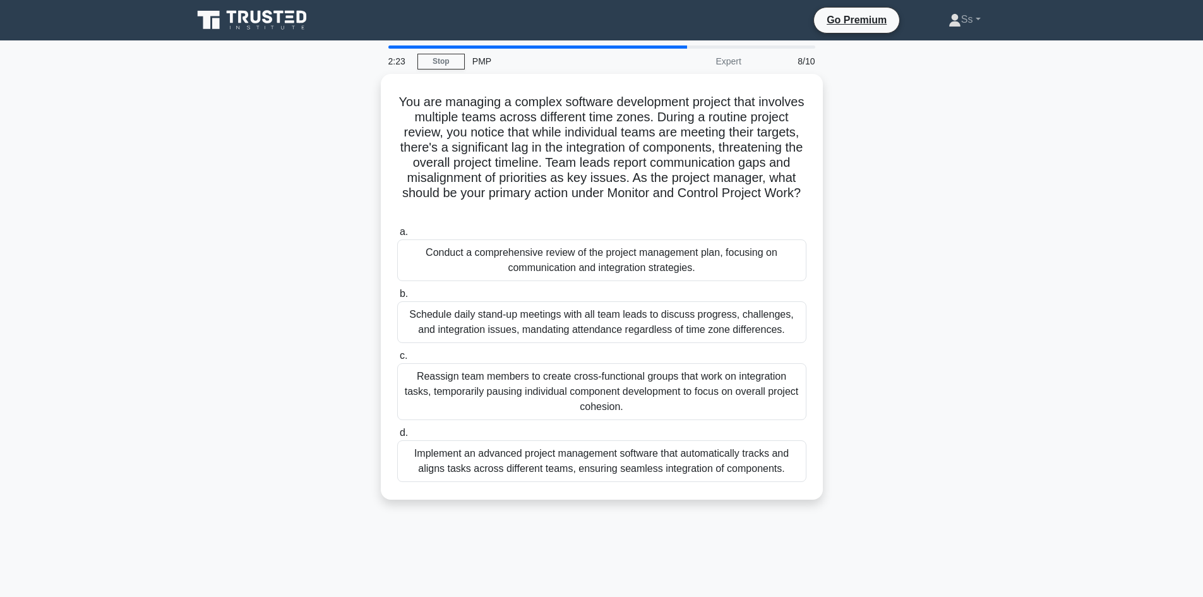
click at [574, 201] on h5 "You are managing a complex software development project that involves multiple …" at bounding box center [602, 155] width 412 height 123
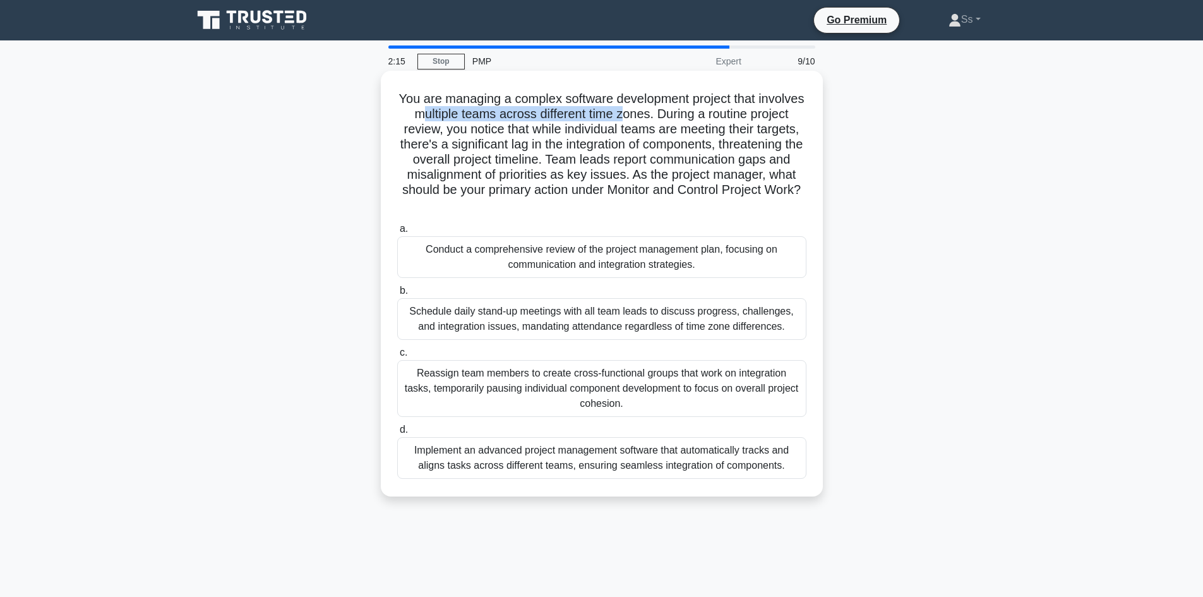
drag, startPoint x: 460, startPoint y: 119, endPoint x: 669, endPoint y: 119, distance: 209.0
click at [669, 119] on h5 "You are managing a complex software development project that involves multiple …" at bounding box center [602, 152] width 412 height 123
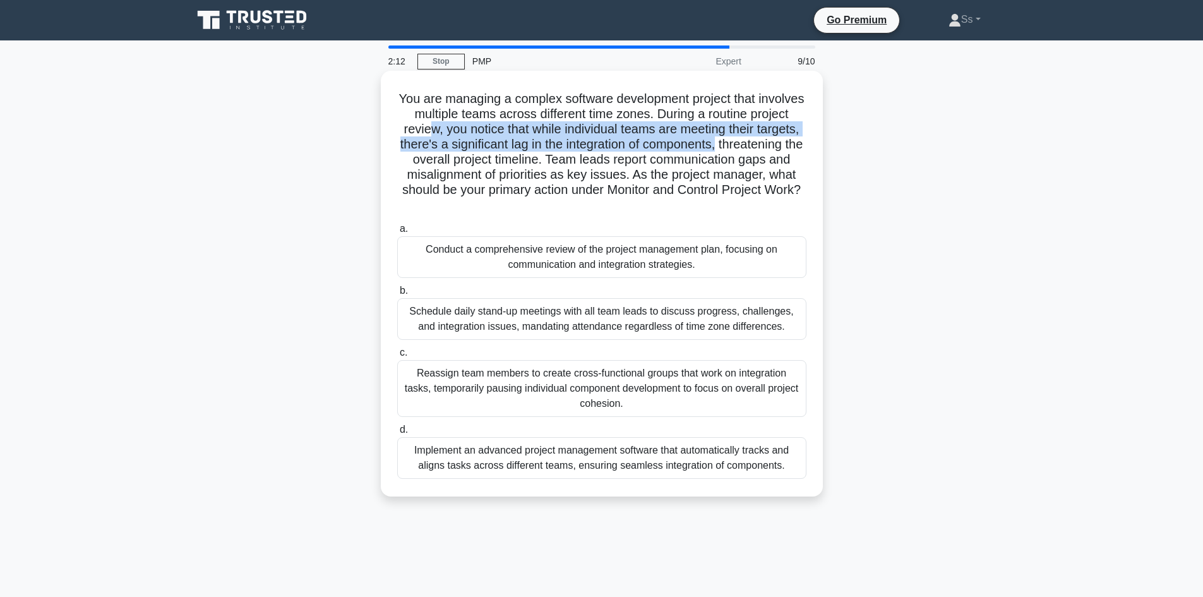
drag, startPoint x: 469, startPoint y: 135, endPoint x: 787, endPoint y: 148, distance: 317.9
click at [787, 148] on h5 "You are managing a complex software development project that involves multiple …" at bounding box center [602, 152] width 412 height 123
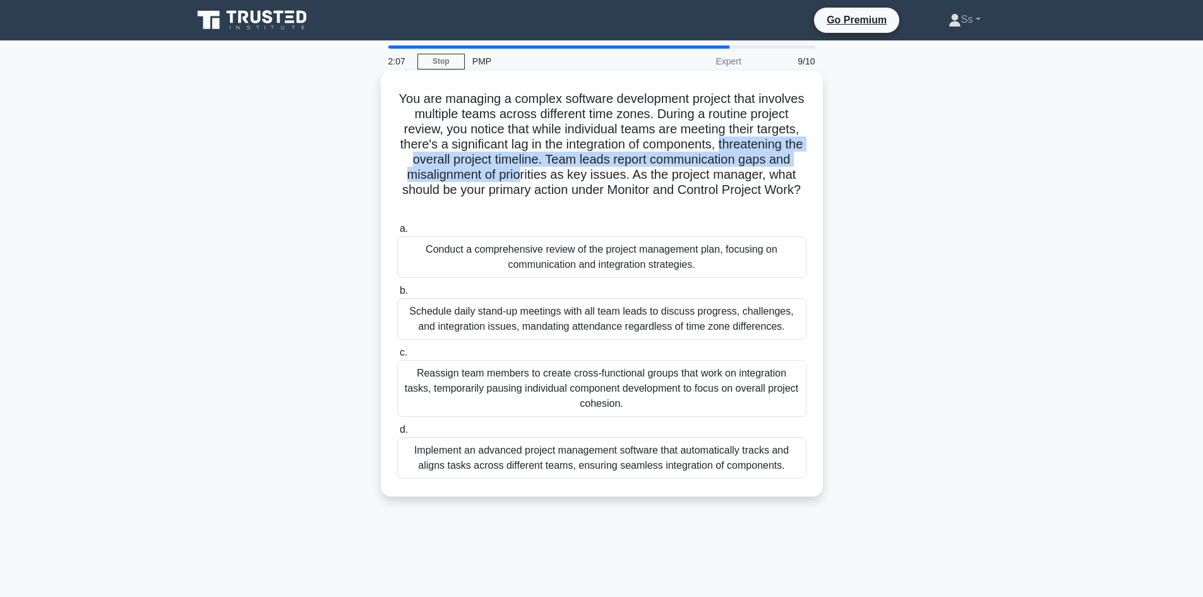
drag, startPoint x: 419, startPoint y: 163, endPoint x: 676, endPoint y: 174, distance: 257.2
click at [676, 174] on h5 "You are managing a complex software development project that involves multiple …" at bounding box center [602, 152] width 412 height 123
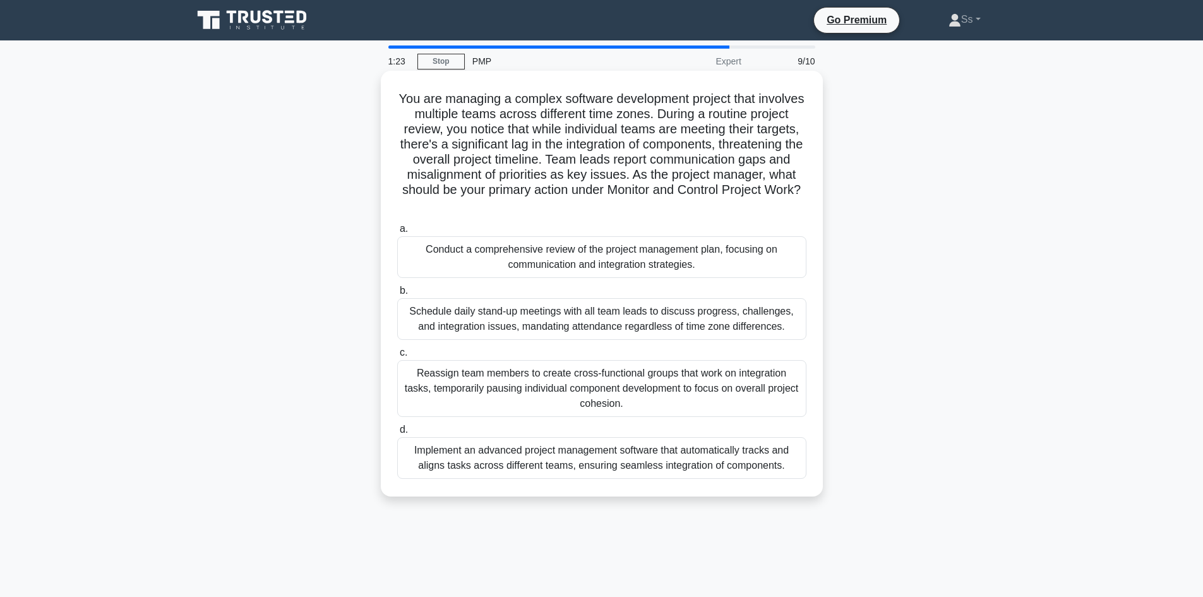
click at [610, 261] on div "Conduct a comprehensive review of the project management plan, focusing on comm…" at bounding box center [601, 257] width 409 height 42
click at [397, 233] on input "a. Conduct a comprehensive review of the project management plan, focusing on c…" at bounding box center [397, 229] width 0 height 8
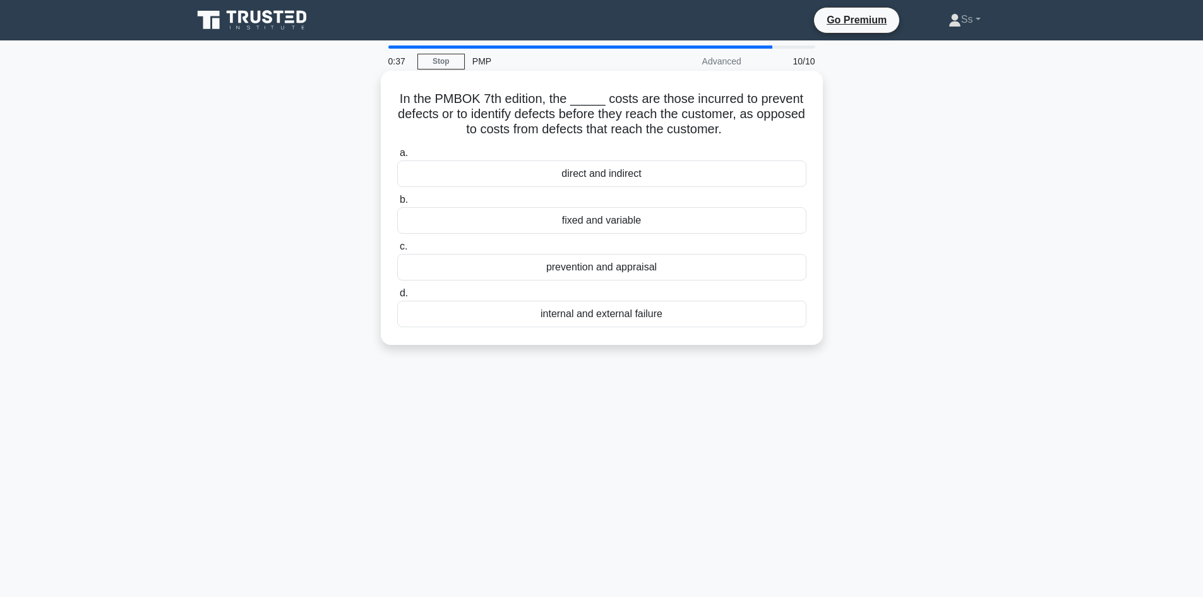
click at [644, 270] on div "prevention and appraisal" at bounding box center [601, 267] width 409 height 27
click at [397, 251] on input "c. prevention and appraisal" at bounding box center [397, 246] width 0 height 8
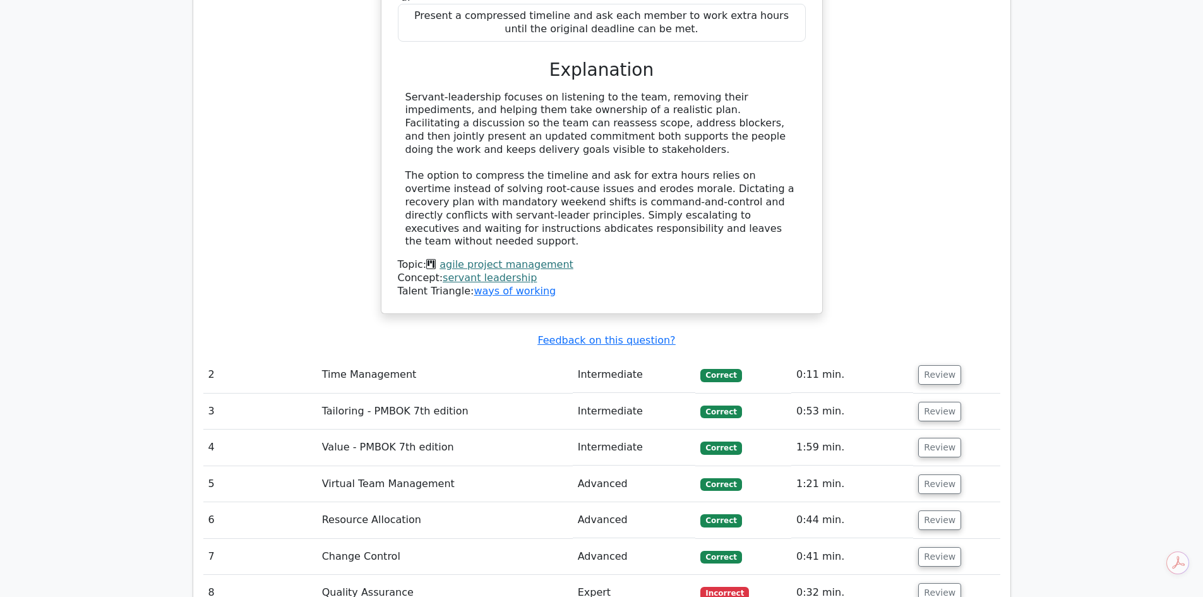
scroll to position [1558, 0]
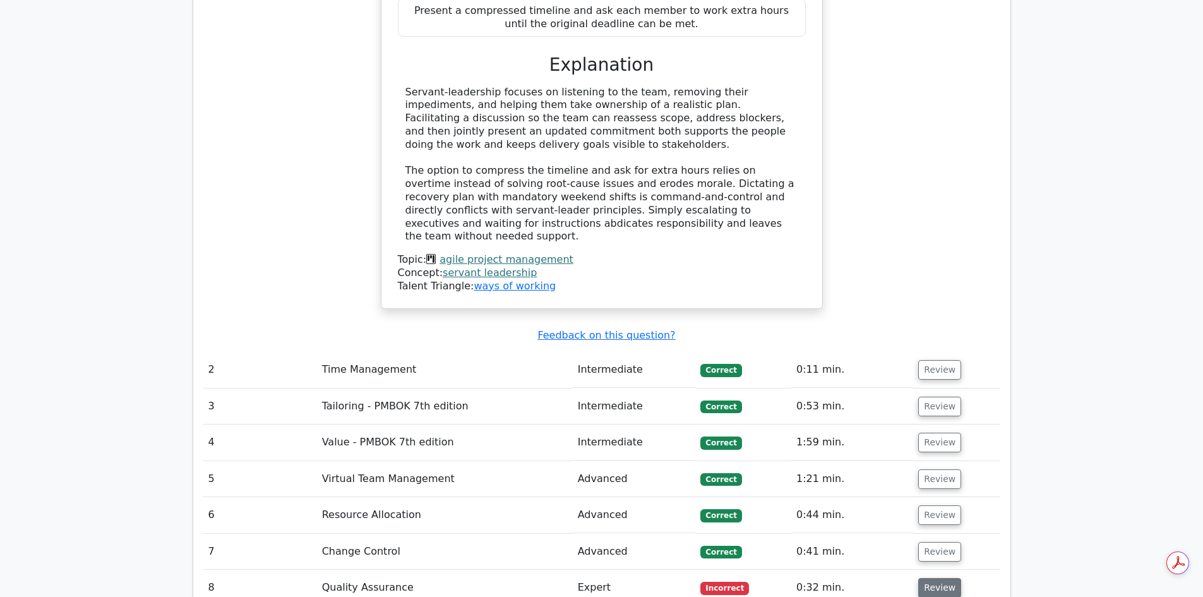
click at [950, 578] on button "Review" at bounding box center [939, 588] width 43 height 20
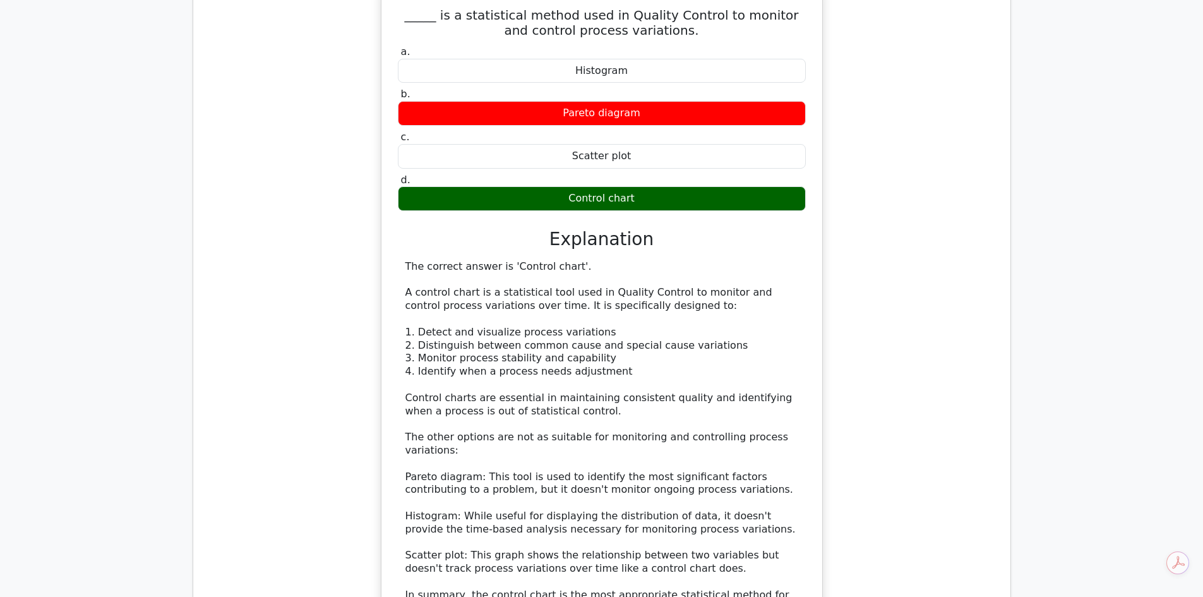
scroll to position [2178, 0]
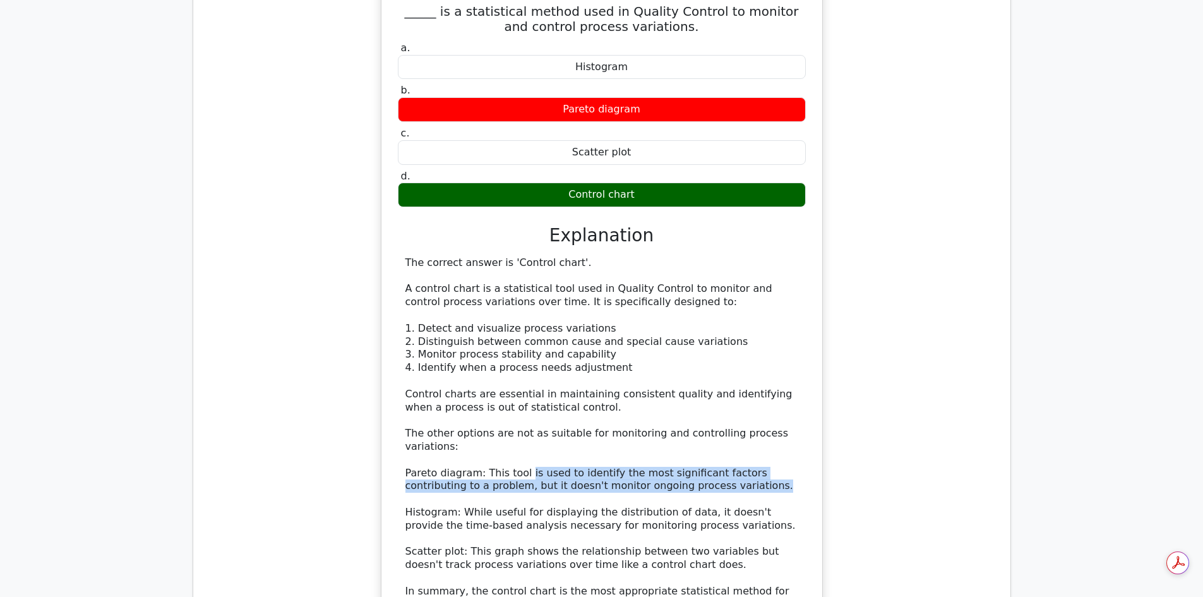
drag, startPoint x: 520, startPoint y: 356, endPoint x: 773, endPoint y: 367, distance: 252.9
click at [773, 367] on div "The correct answer is 'Control chart'. A control chart is a statistical tool us…" at bounding box center [601, 433] width 393 height 355
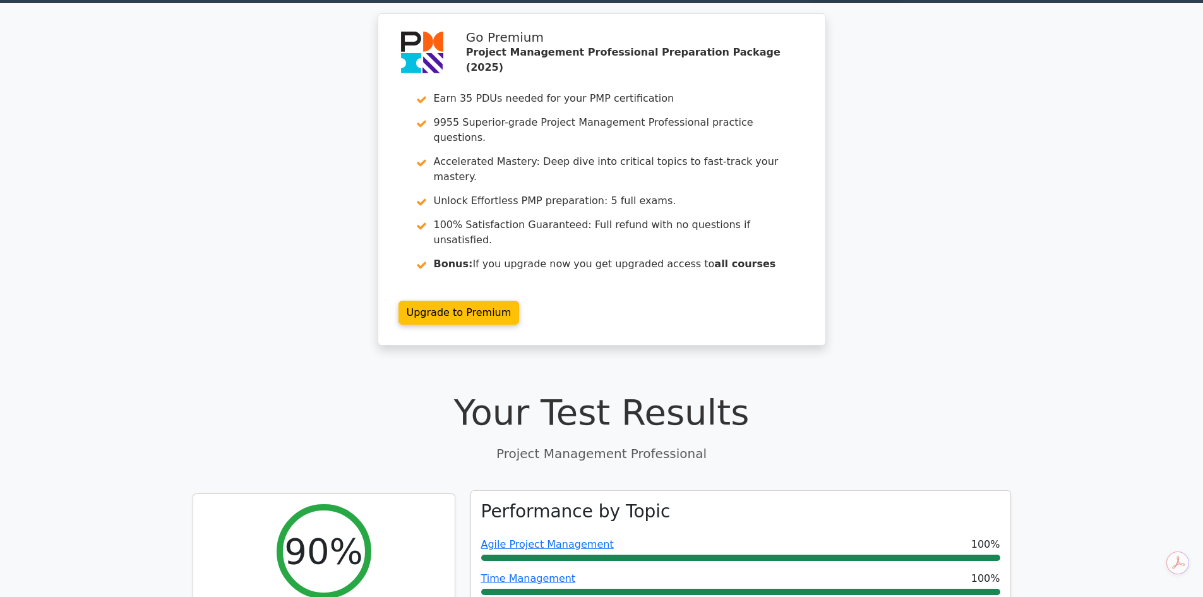
scroll to position [0, 0]
